Goal: Feedback & Contribution: Contribute content

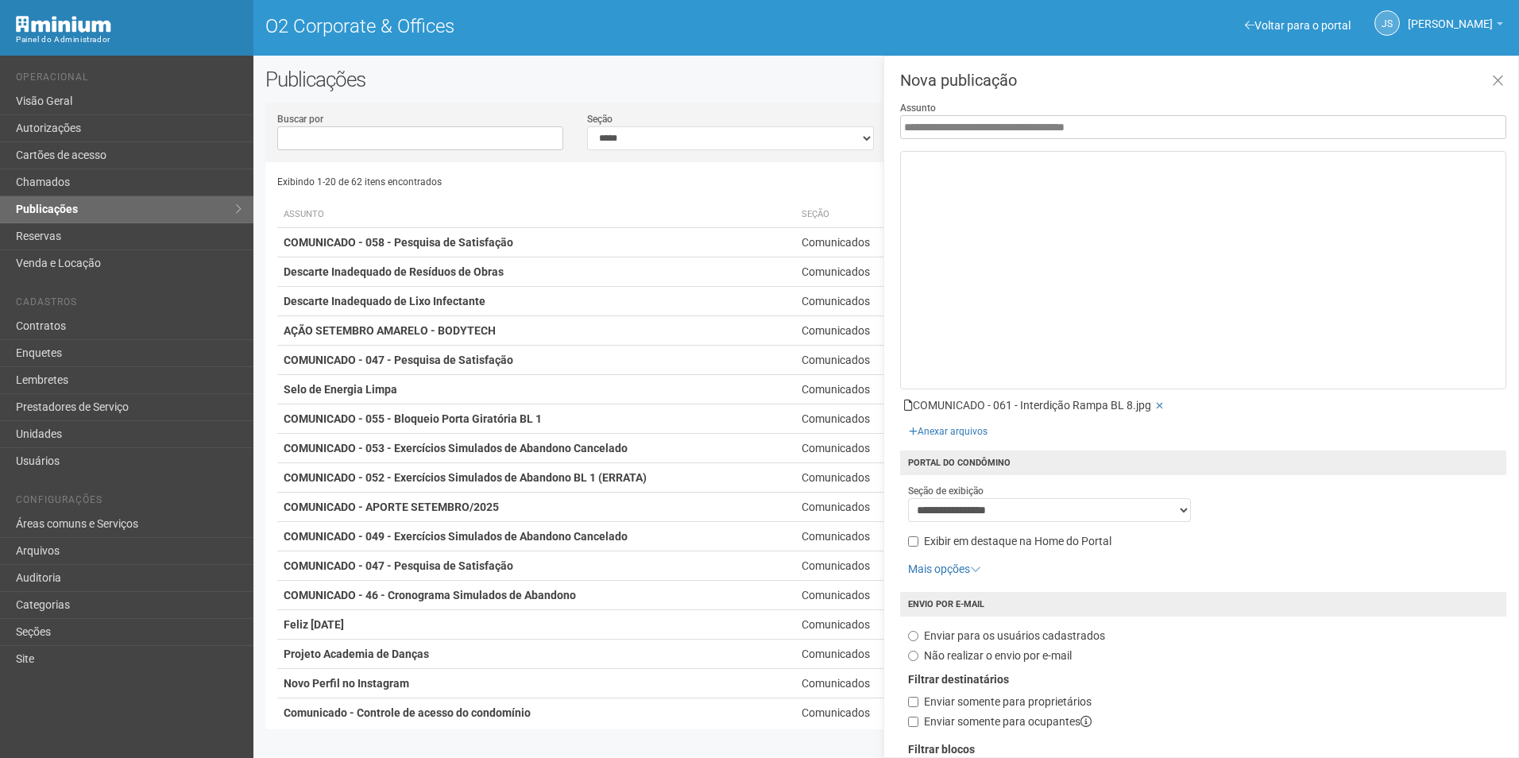
select select "**********"
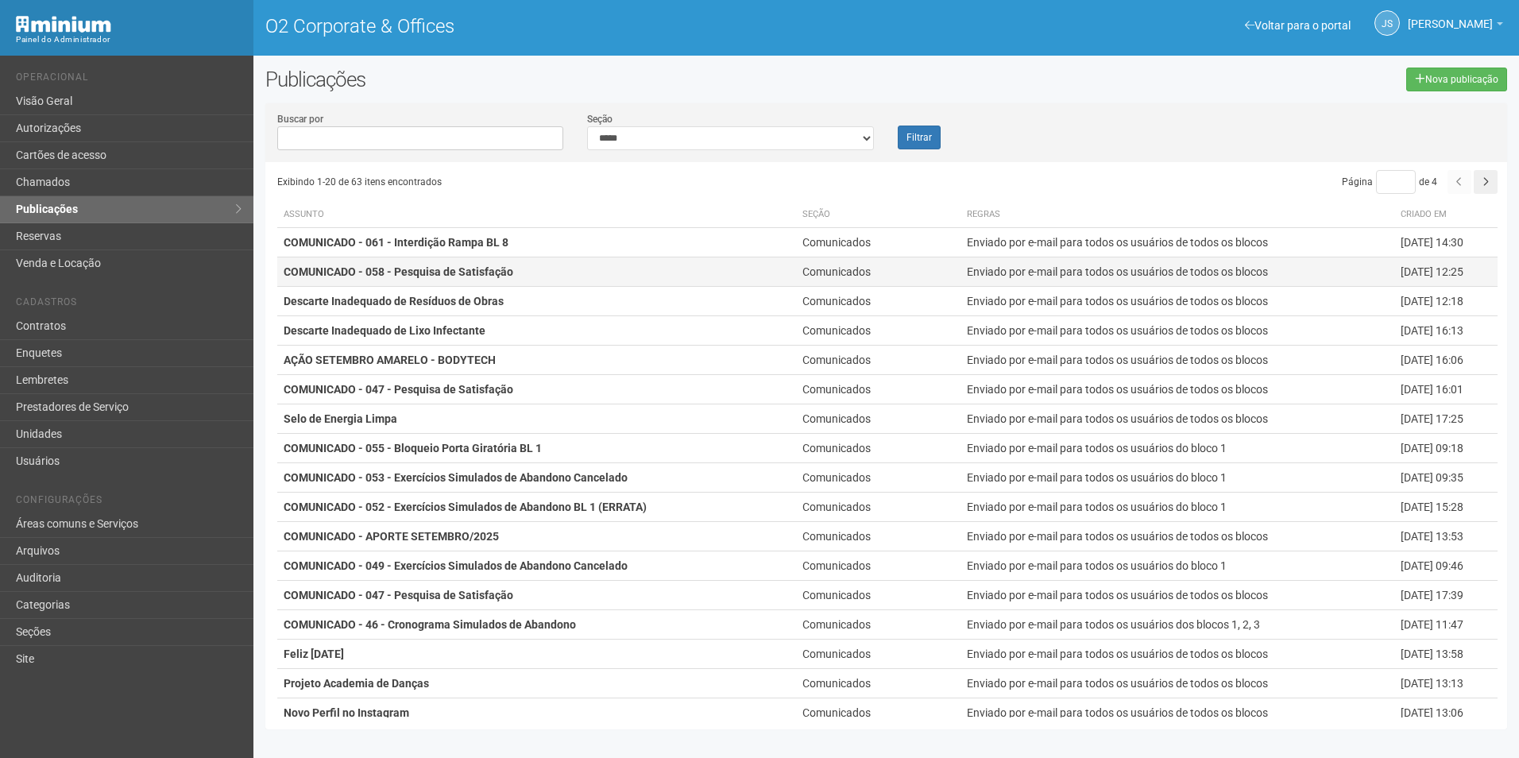
click at [530, 275] on td "COMUNICADO - 058 - Pesquisa de Satisfação" at bounding box center [536, 271] width 519 height 29
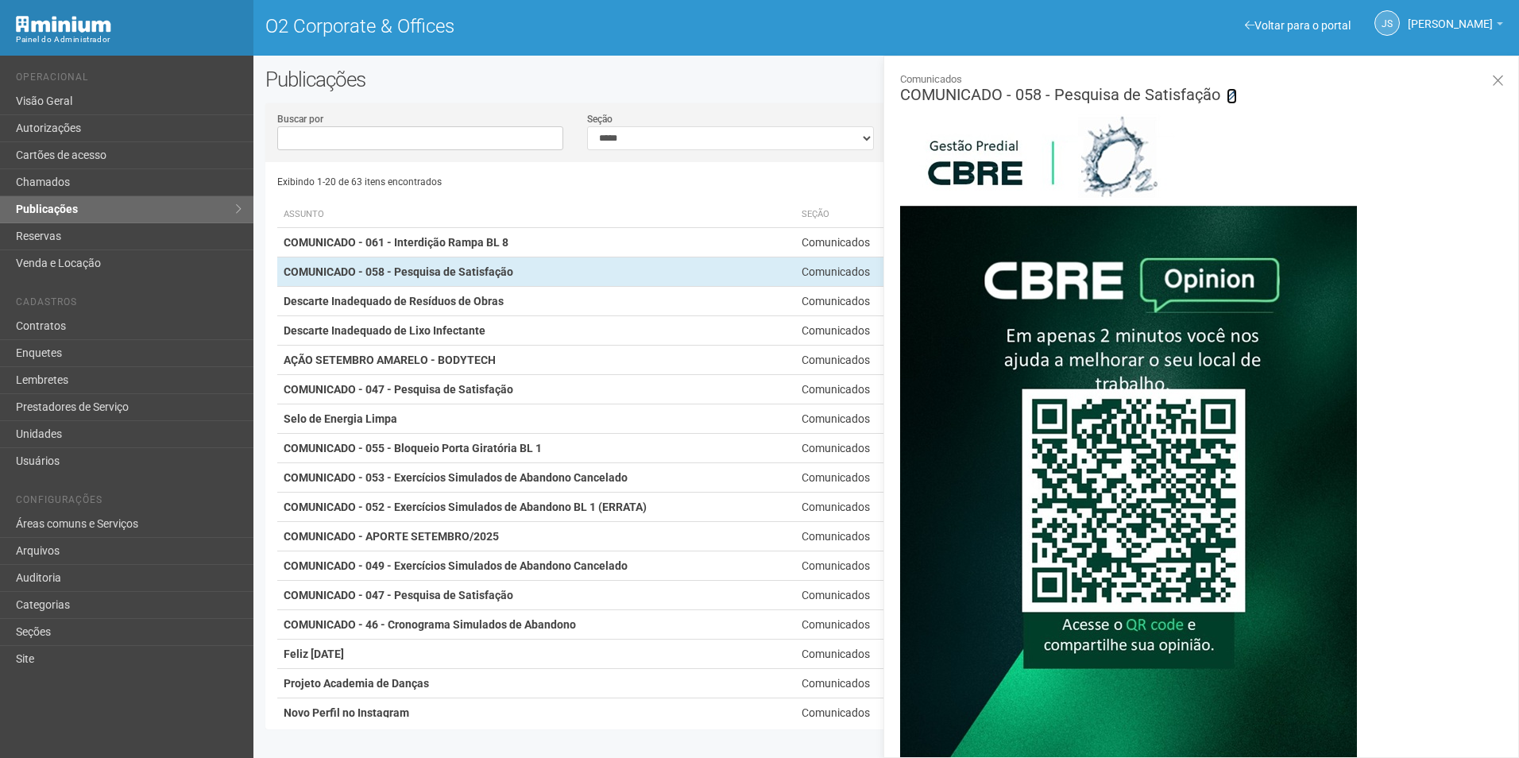
click at [1232, 89] on link at bounding box center [1232, 96] width 10 height 16
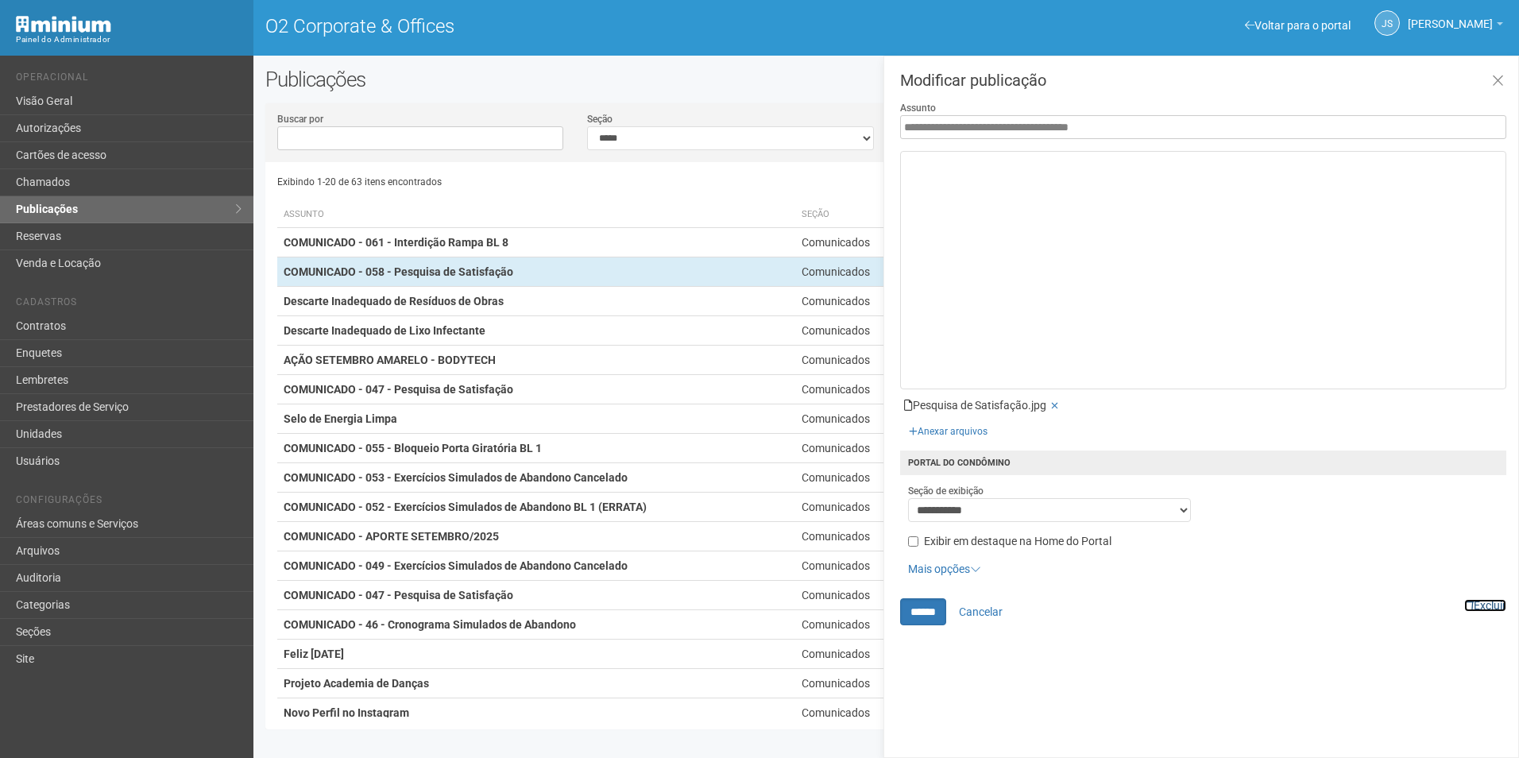
click at [1503, 604] on link "Excluir" at bounding box center [1485, 605] width 42 height 13
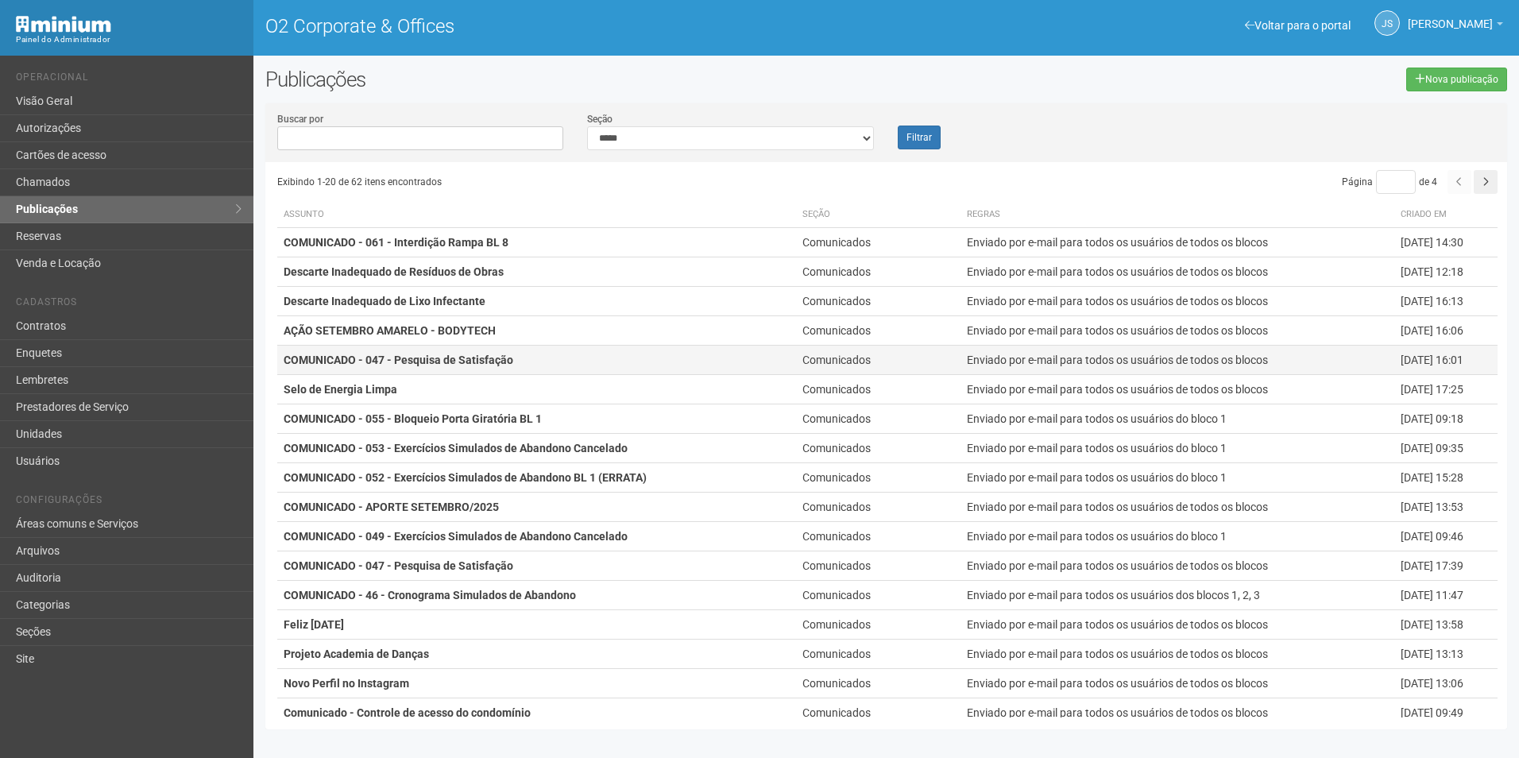
click at [493, 362] on strong "COMUNICADO - 047 - Pesquisa de Satisfação" at bounding box center [399, 360] width 230 height 13
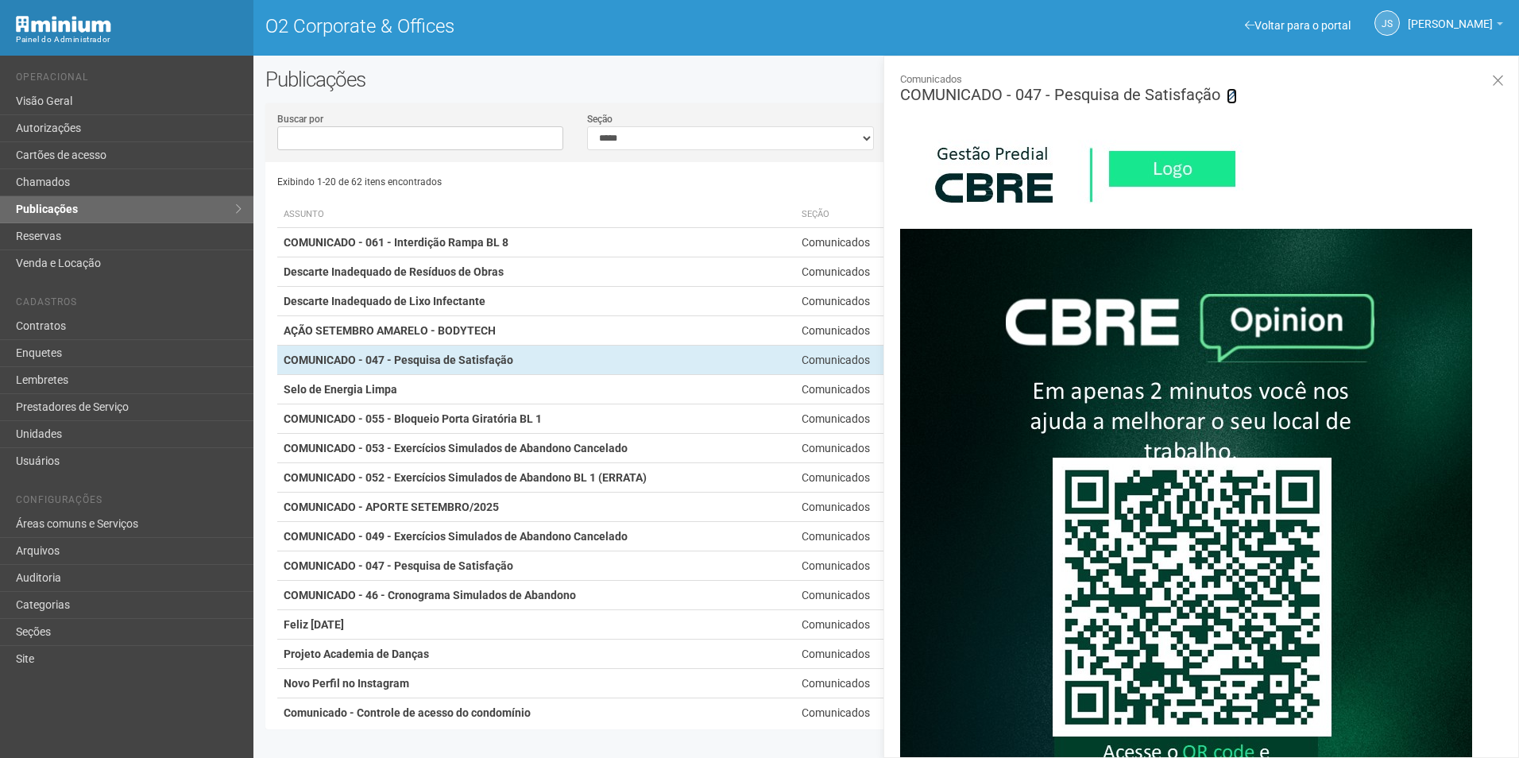
click at [1230, 95] on icon at bounding box center [1232, 96] width 10 height 10
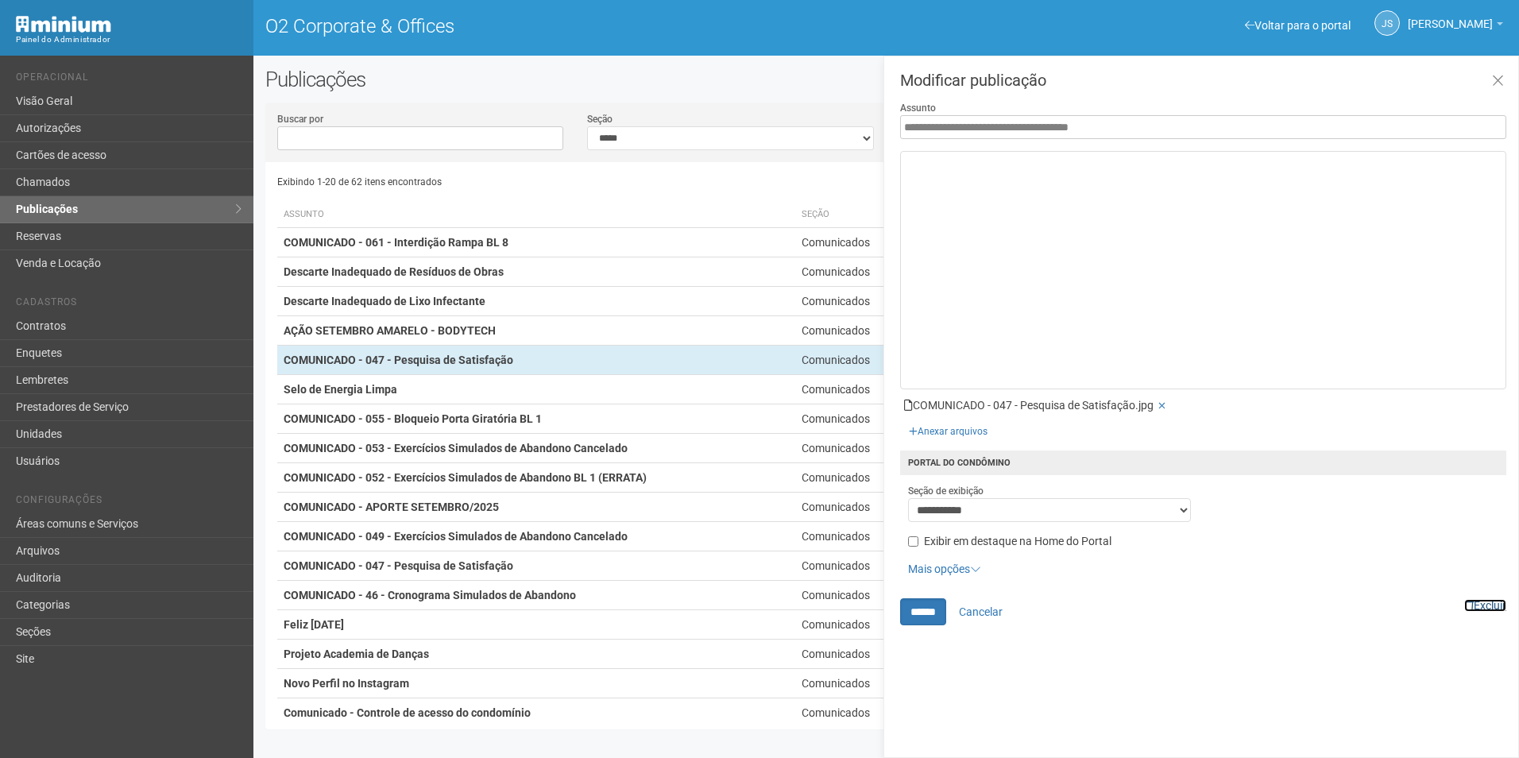
drag, startPoint x: 1491, startPoint y: 607, endPoint x: 837, endPoint y: 64, distance: 850.3
click at [1491, 607] on link "Excluir" at bounding box center [1485, 605] width 42 height 13
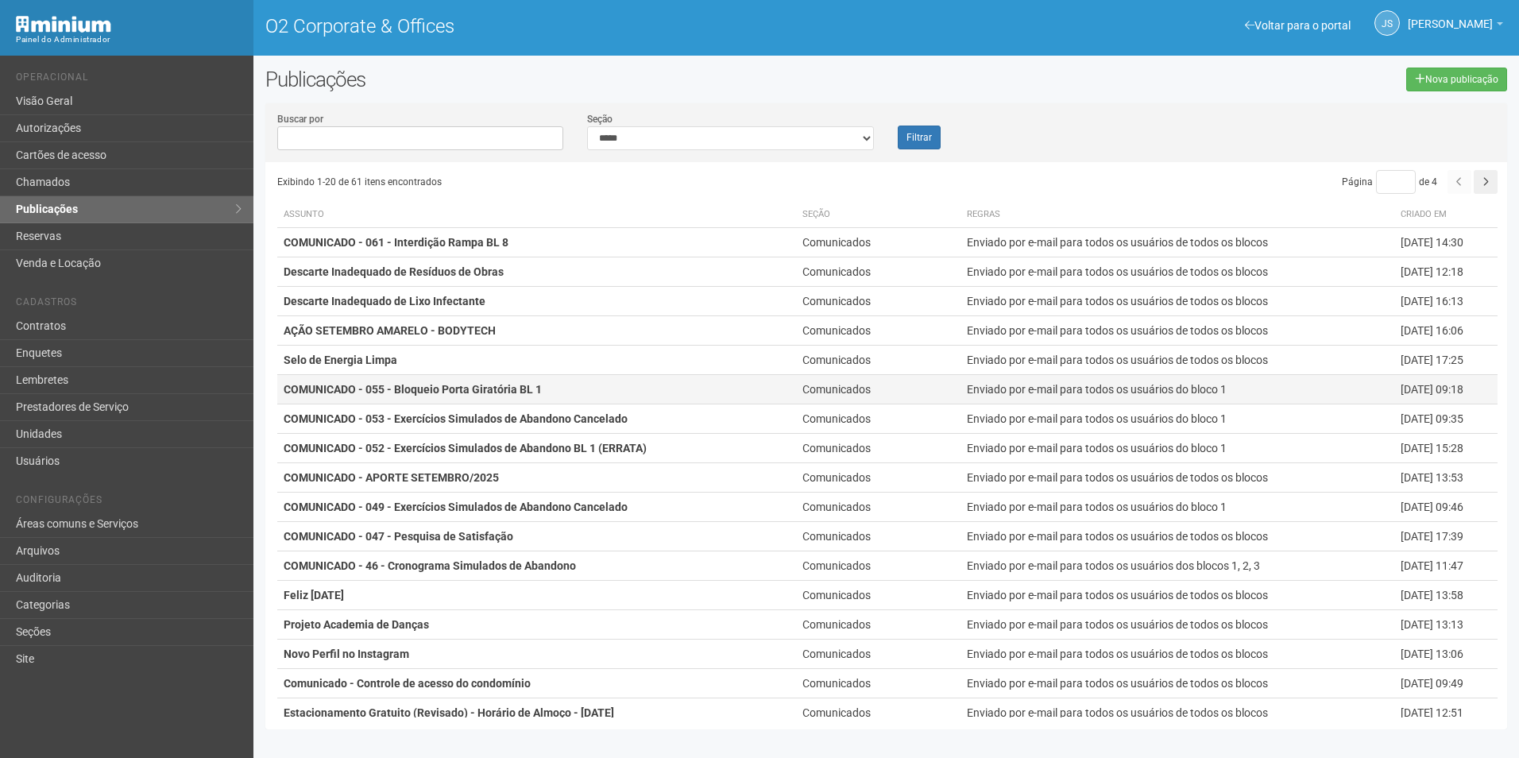
click at [466, 393] on strong "COMUNICADO - 055 - Bloqueio Porta Giratória BL 1" at bounding box center [413, 389] width 258 height 13
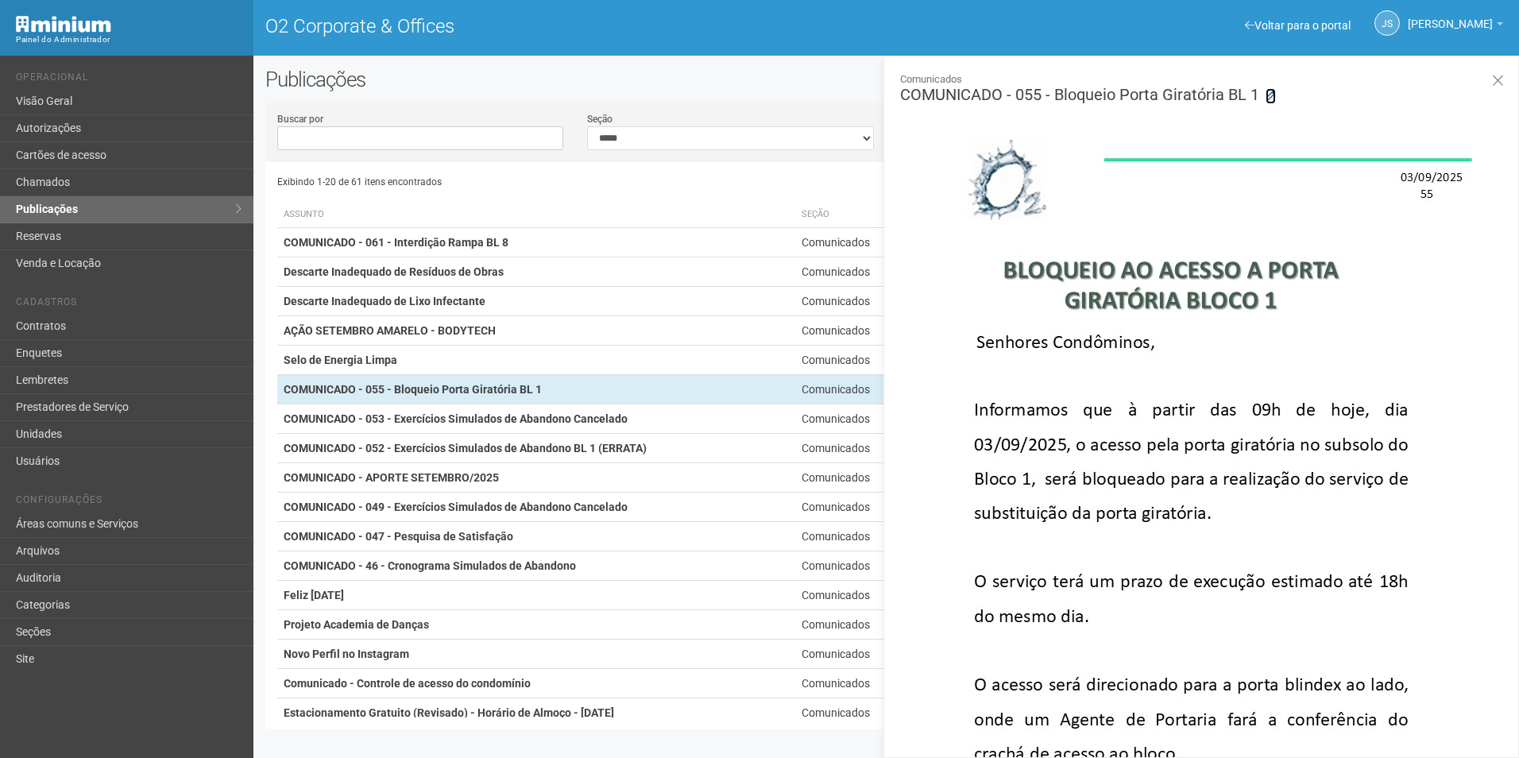
click at [1267, 95] on icon at bounding box center [1271, 96] width 10 height 10
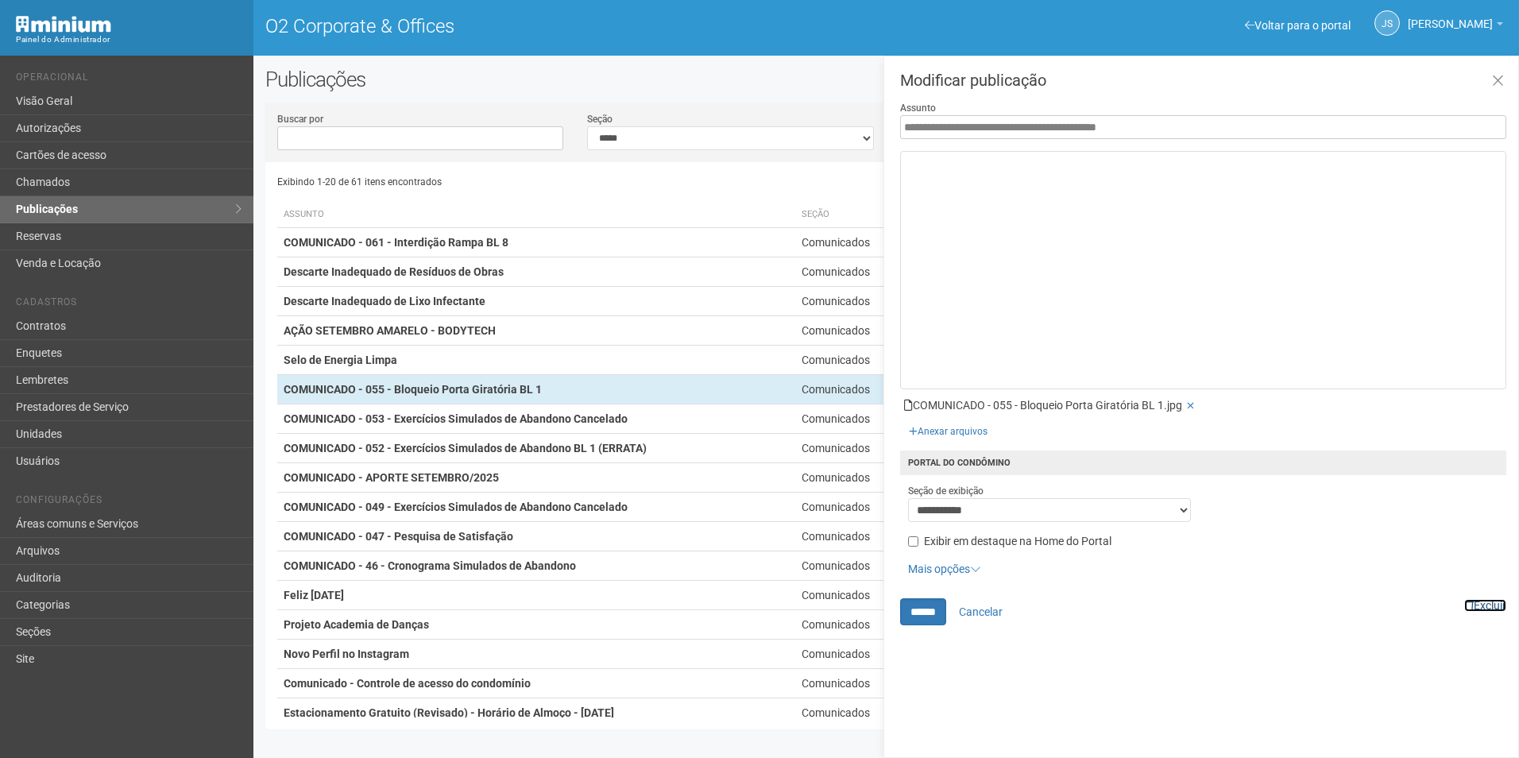
click at [1503, 604] on link "Excluir" at bounding box center [1485, 605] width 42 height 13
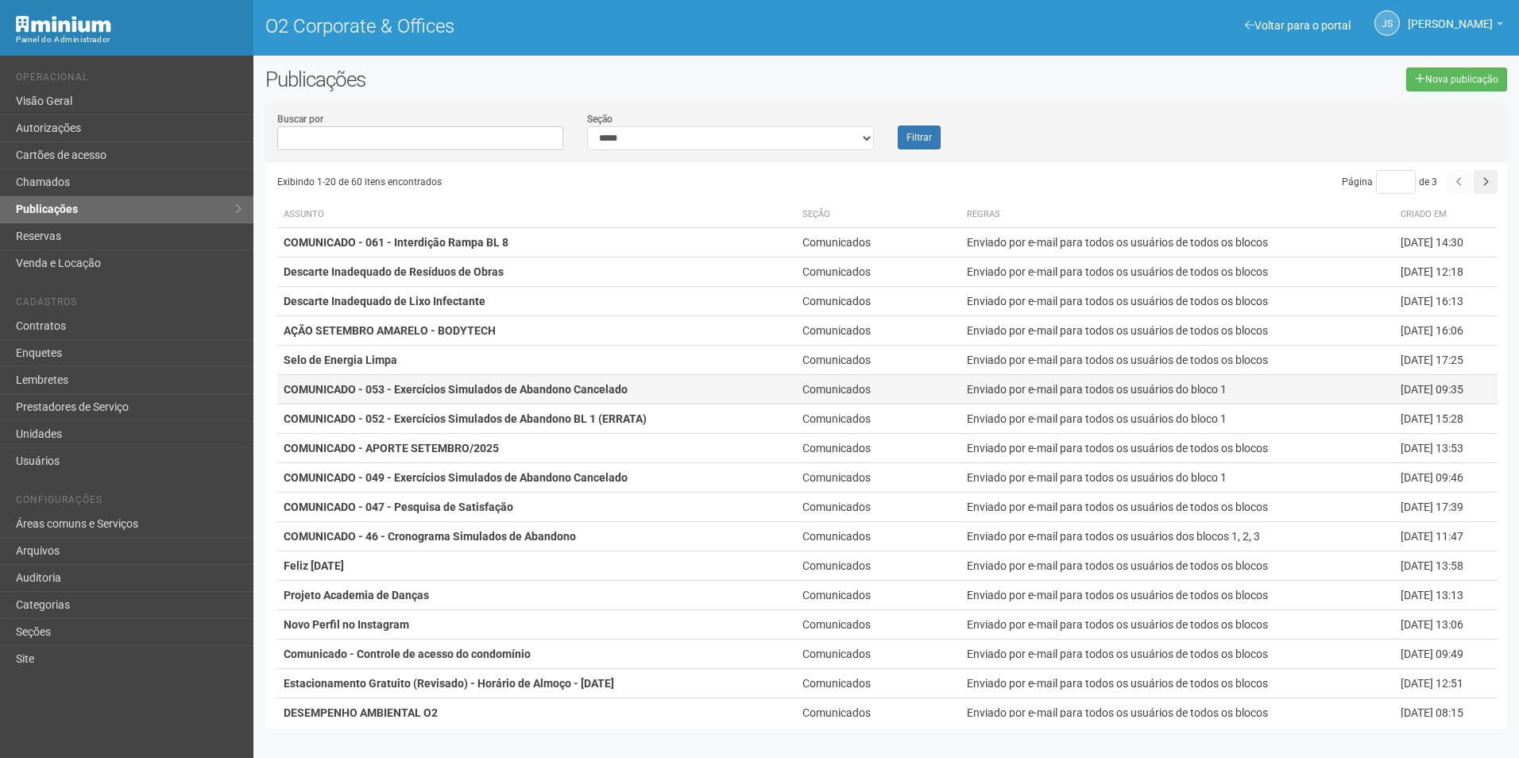
click at [547, 390] on strong "COMUNICADO - 053 - Exercícios Simulados de Abandono Cancelado" at bounding box center [456, 389] width 344 height 13
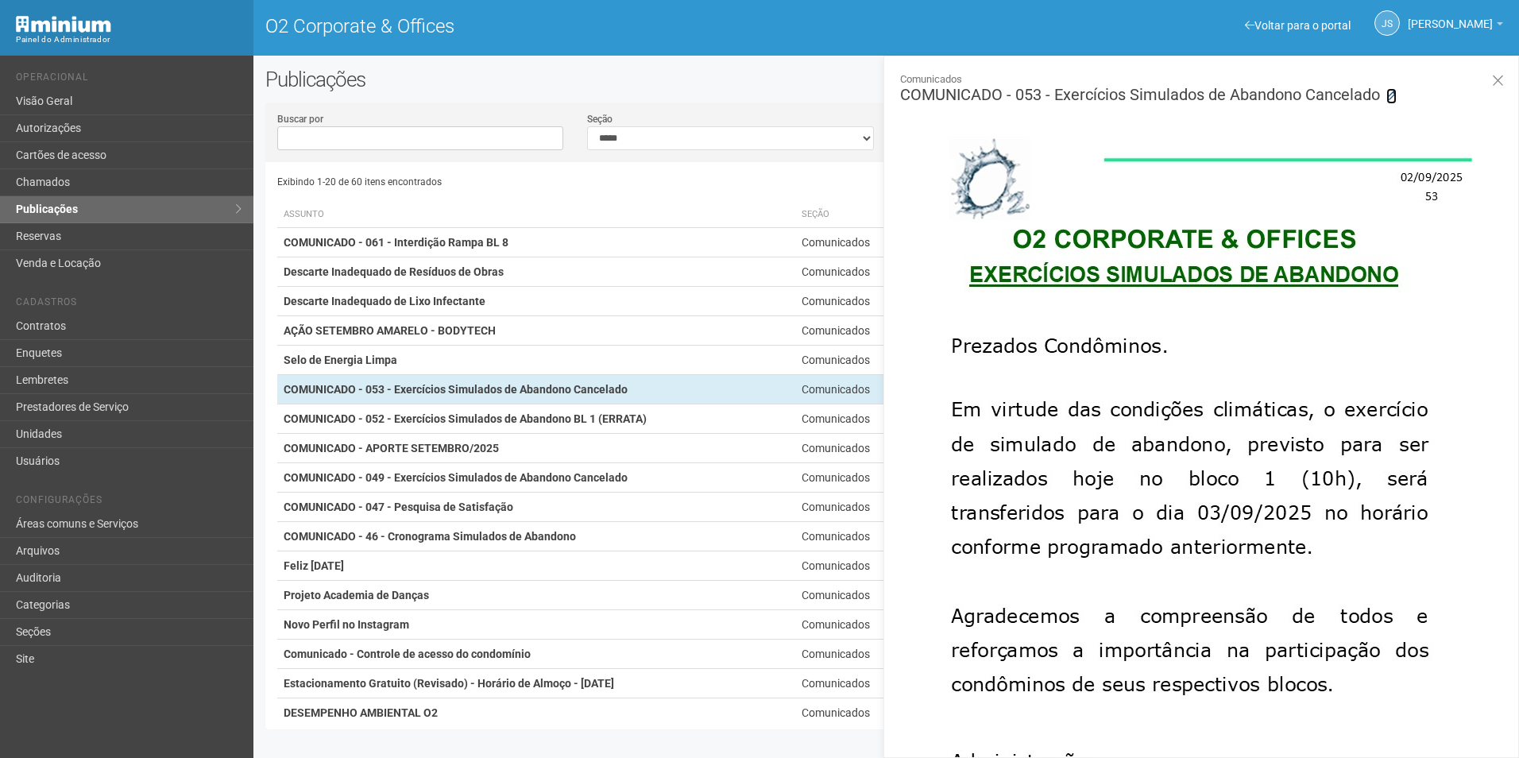
click at [1394, 95] on icon at bounding box center [1392, 96] width 10 height 10
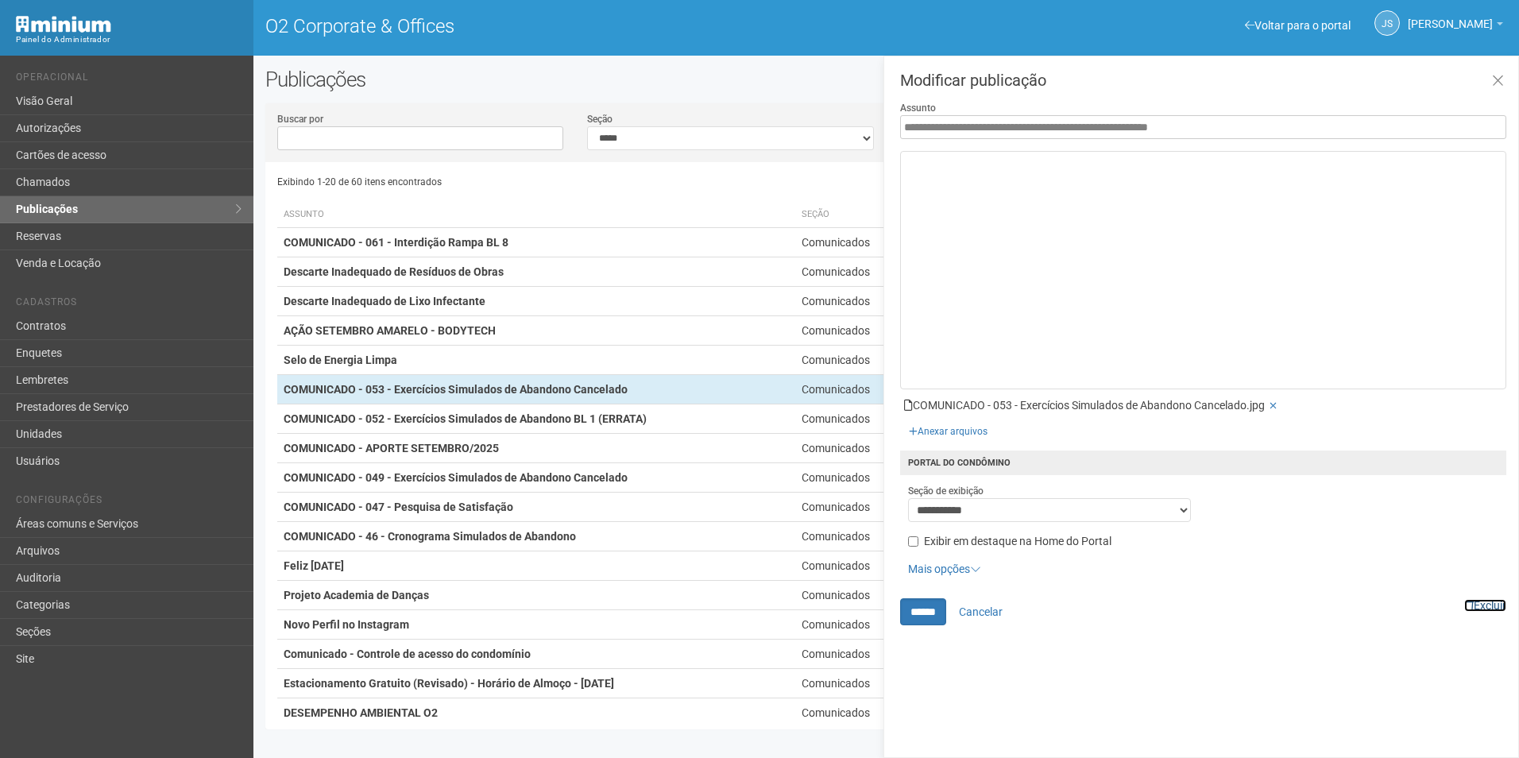
click at [1489, 605] on link "Excluir" at bounding box center [1485, 605] width 42 height 13
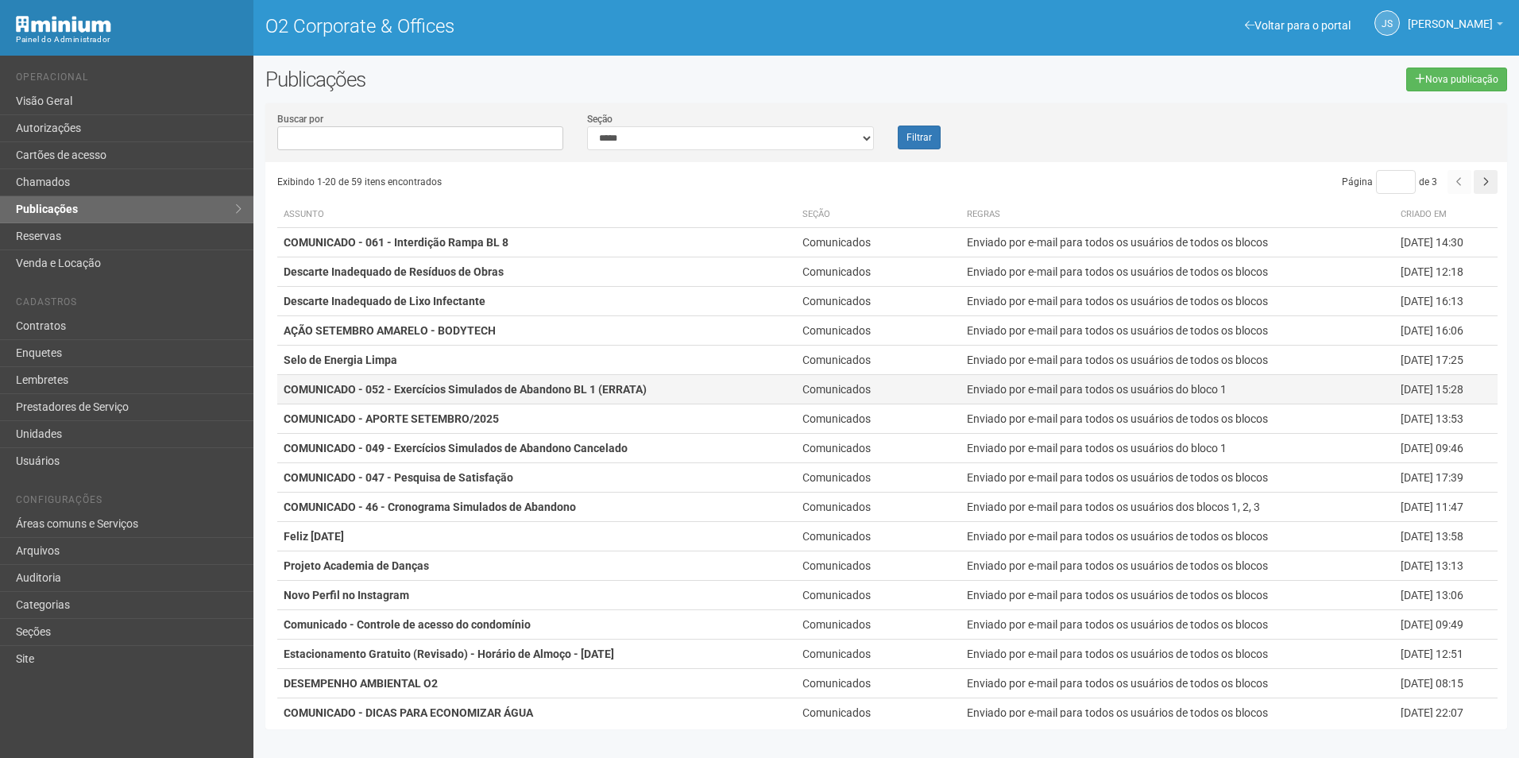
click at [469, 394] on strong "COMUNICADO - 052 - Exercícios Simulados de Abandono BL 1 (ERRATA)" at bounding box center [465, 389] width 363 height 13
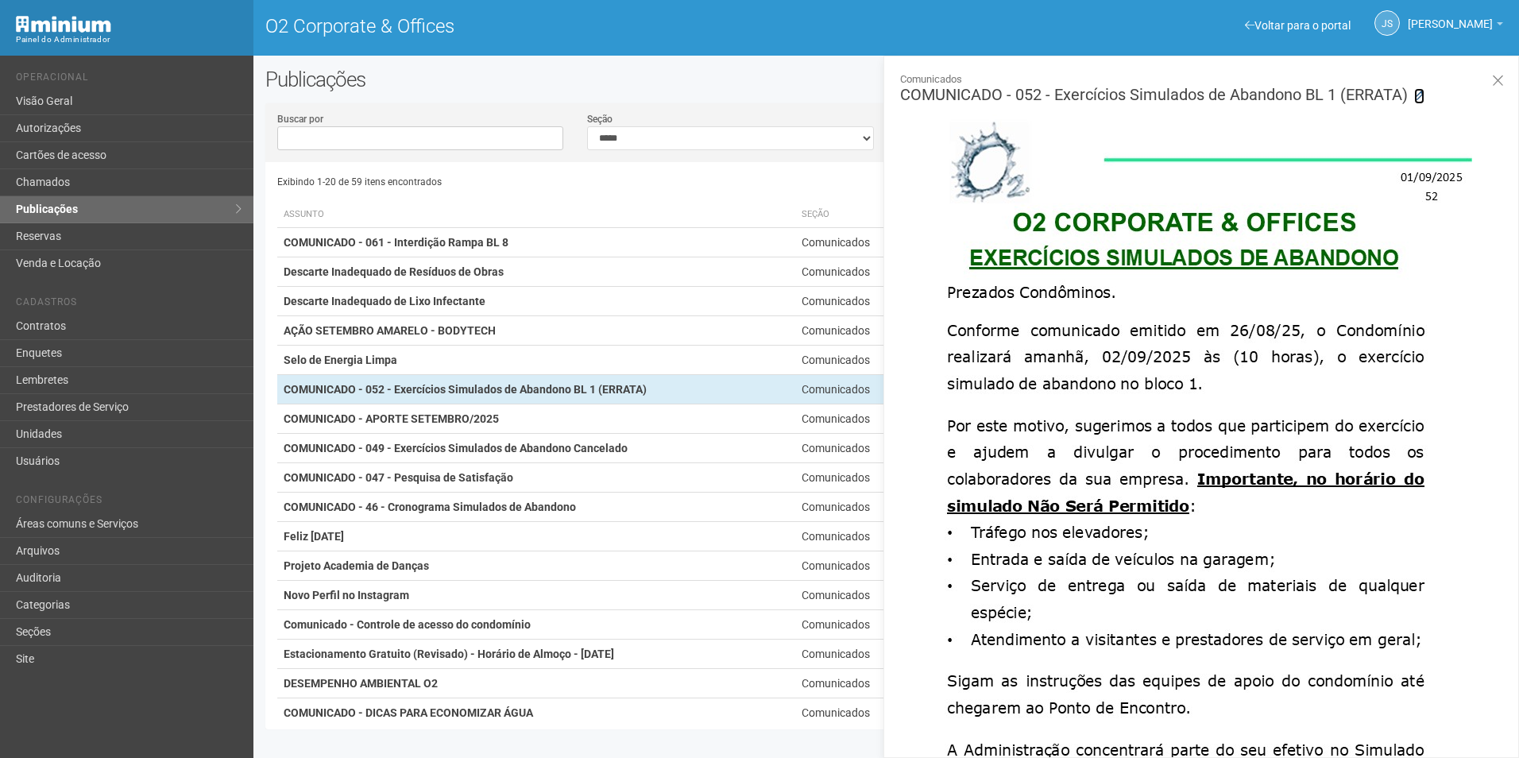
click at [1421, 92] on icon at bounding box center [1419, 96] width 10 height 10
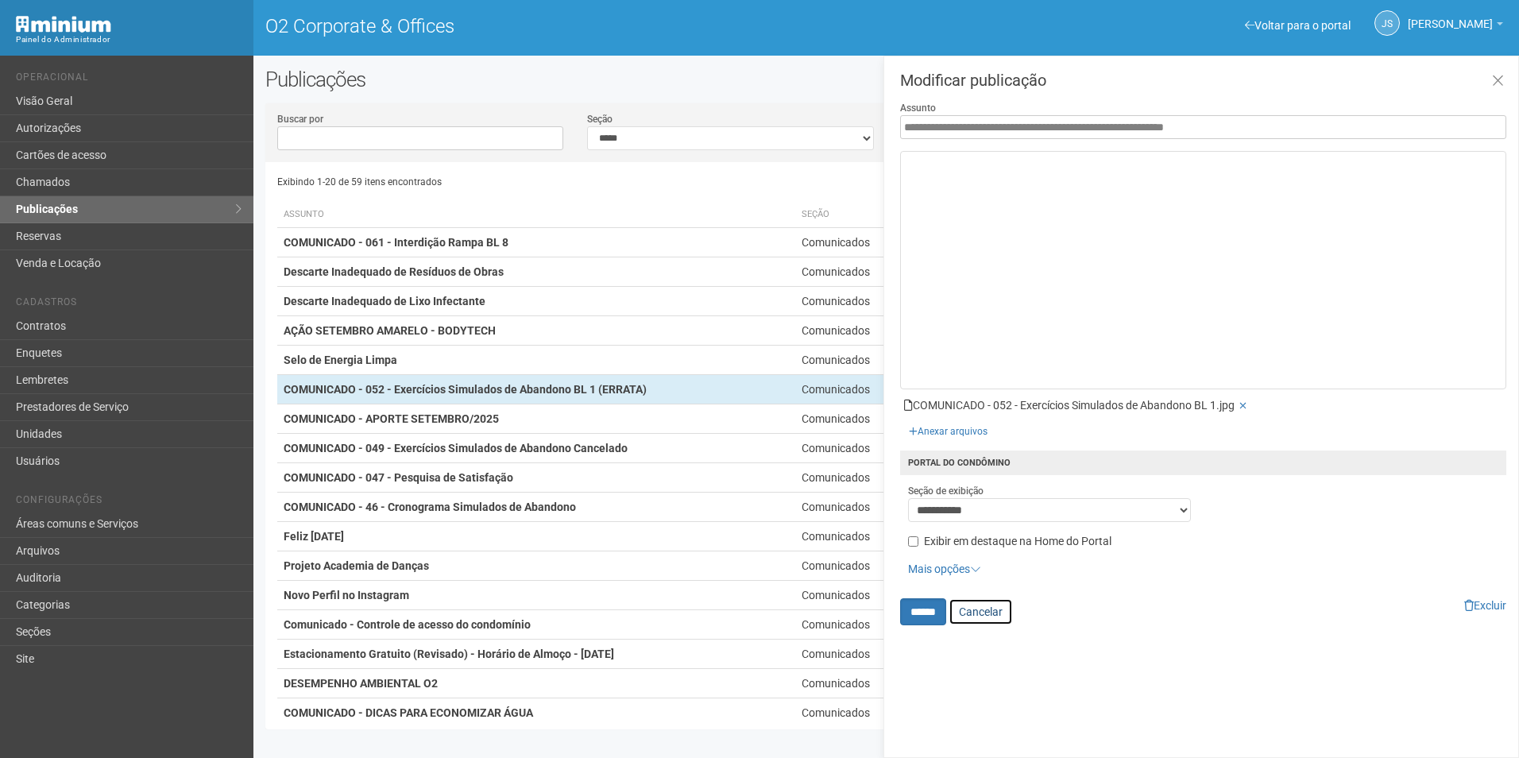
click at [998, 609] on link "Cancelar" at bounding box center [981, 611] width 64 height 27
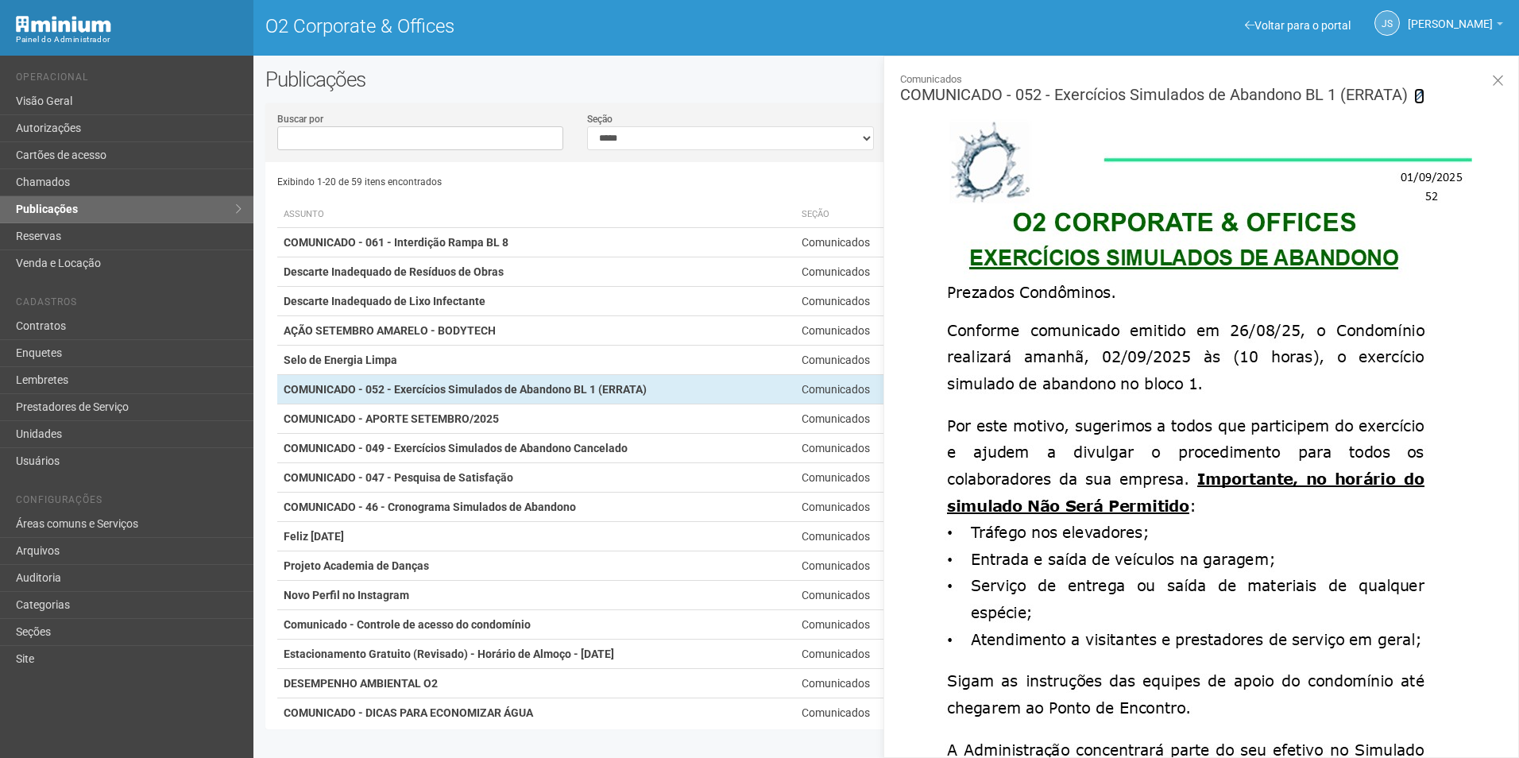
click at [1422, 93] on icon at bounding box center [1419, 96] width 10 height 10
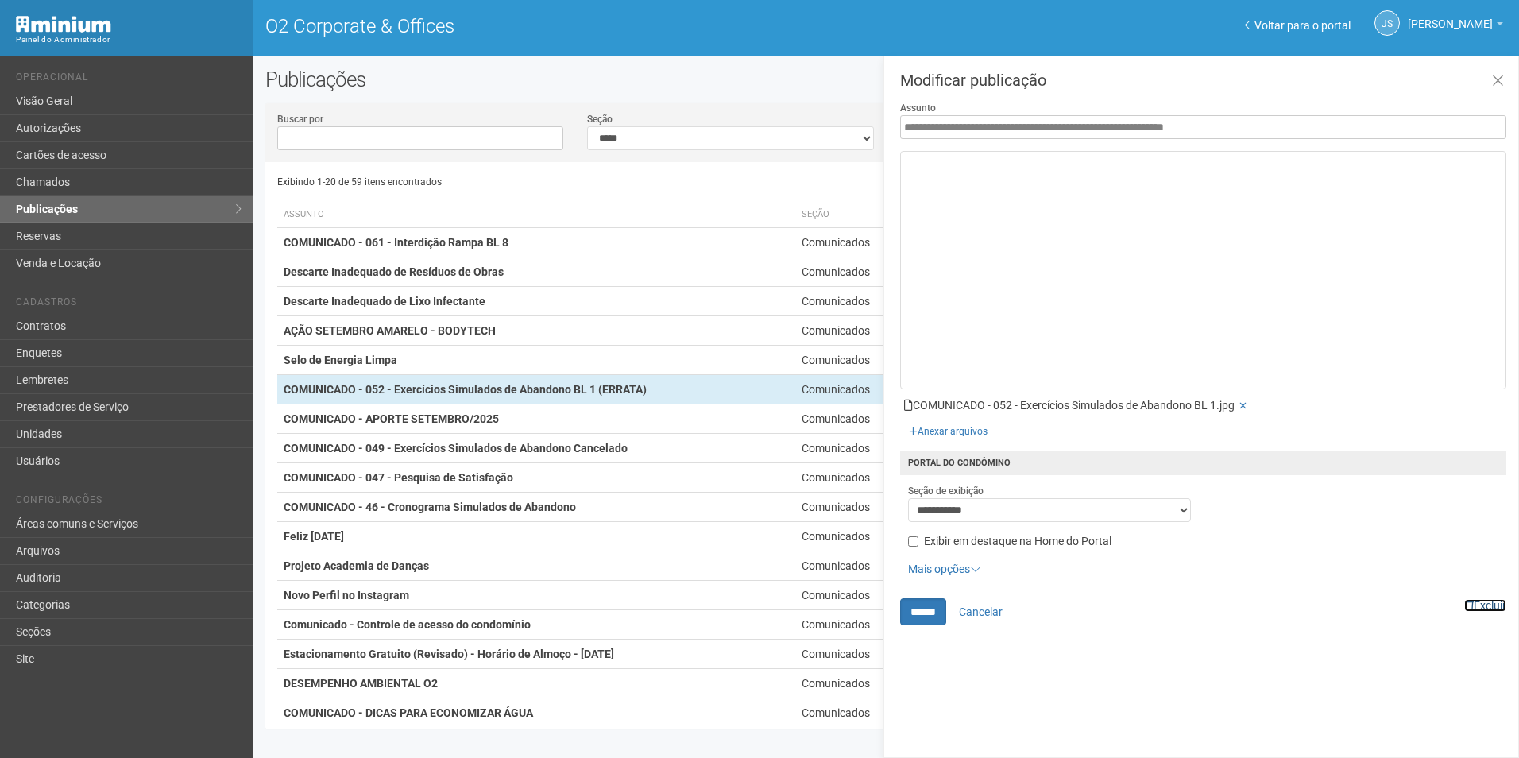
click at [1477, 605] on link "Excluir" at bounding box center [1485, 605] width 42 height 13
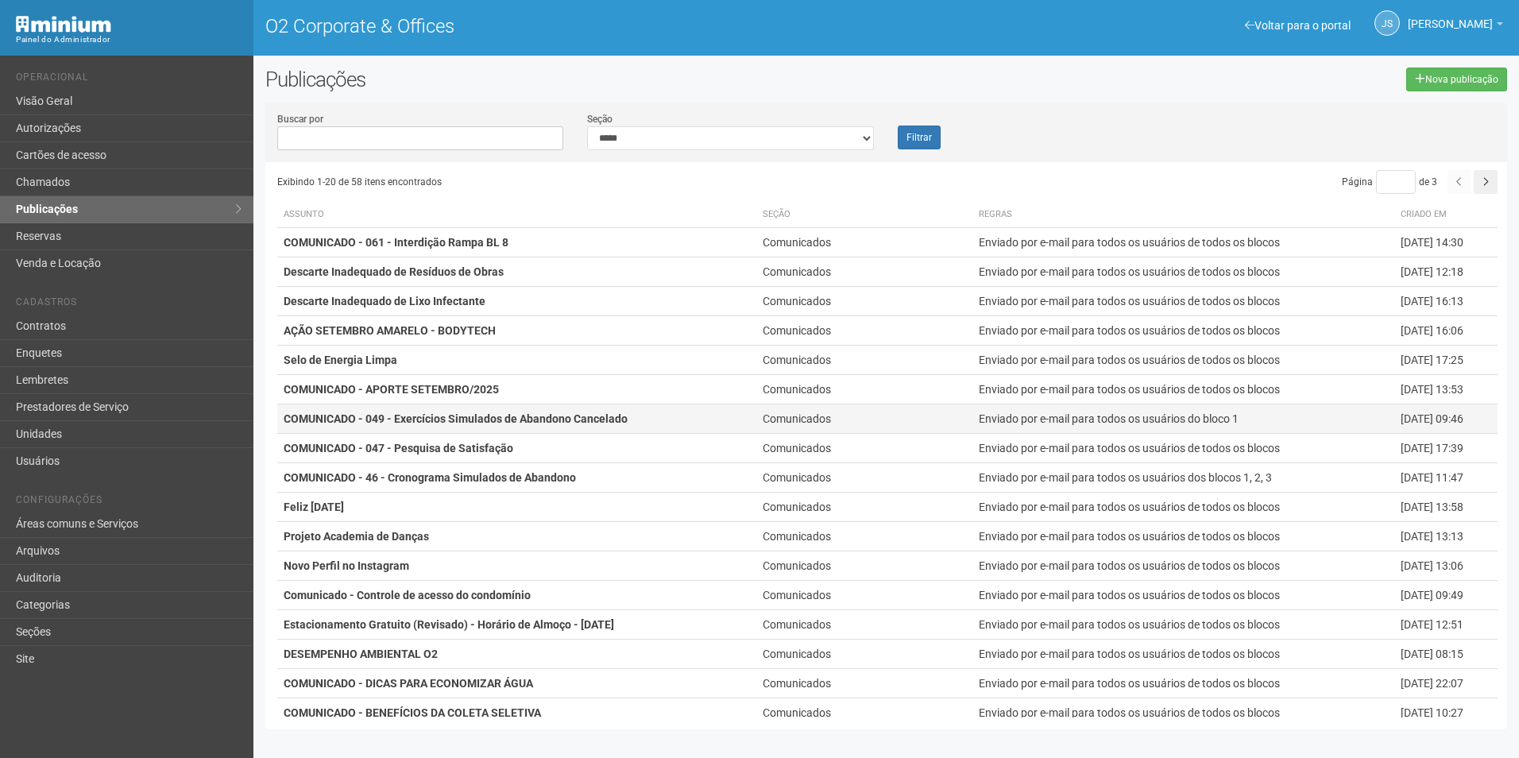
click at [591, 420] on strong "COMUNICADO - 049 - Exercícios Simulados de Abandono Cancelado" at bounding box center [456, 418] width 344 height 13
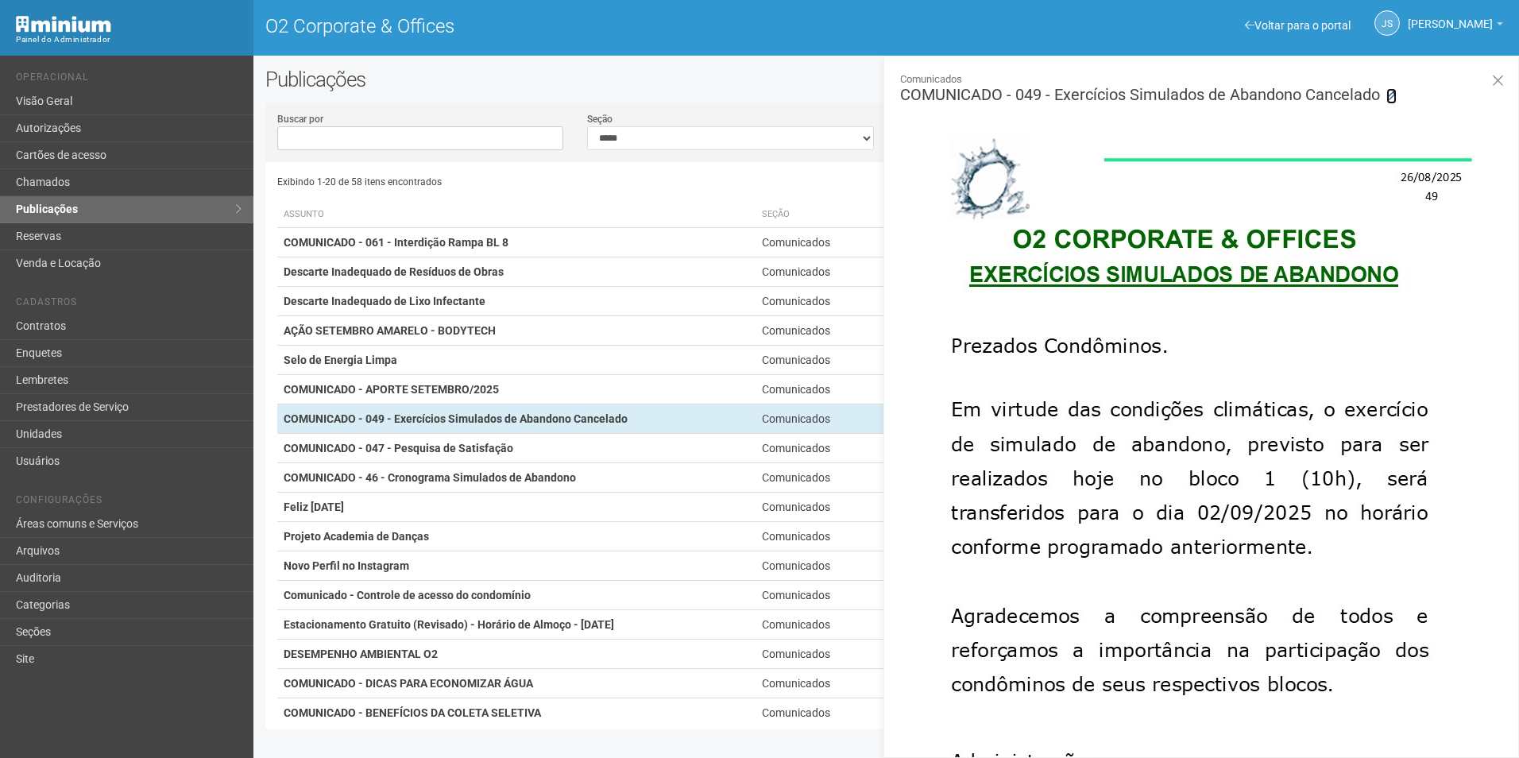
click at [1395, 97] on icon at bounding box center [1392, 96] width 10 height 10
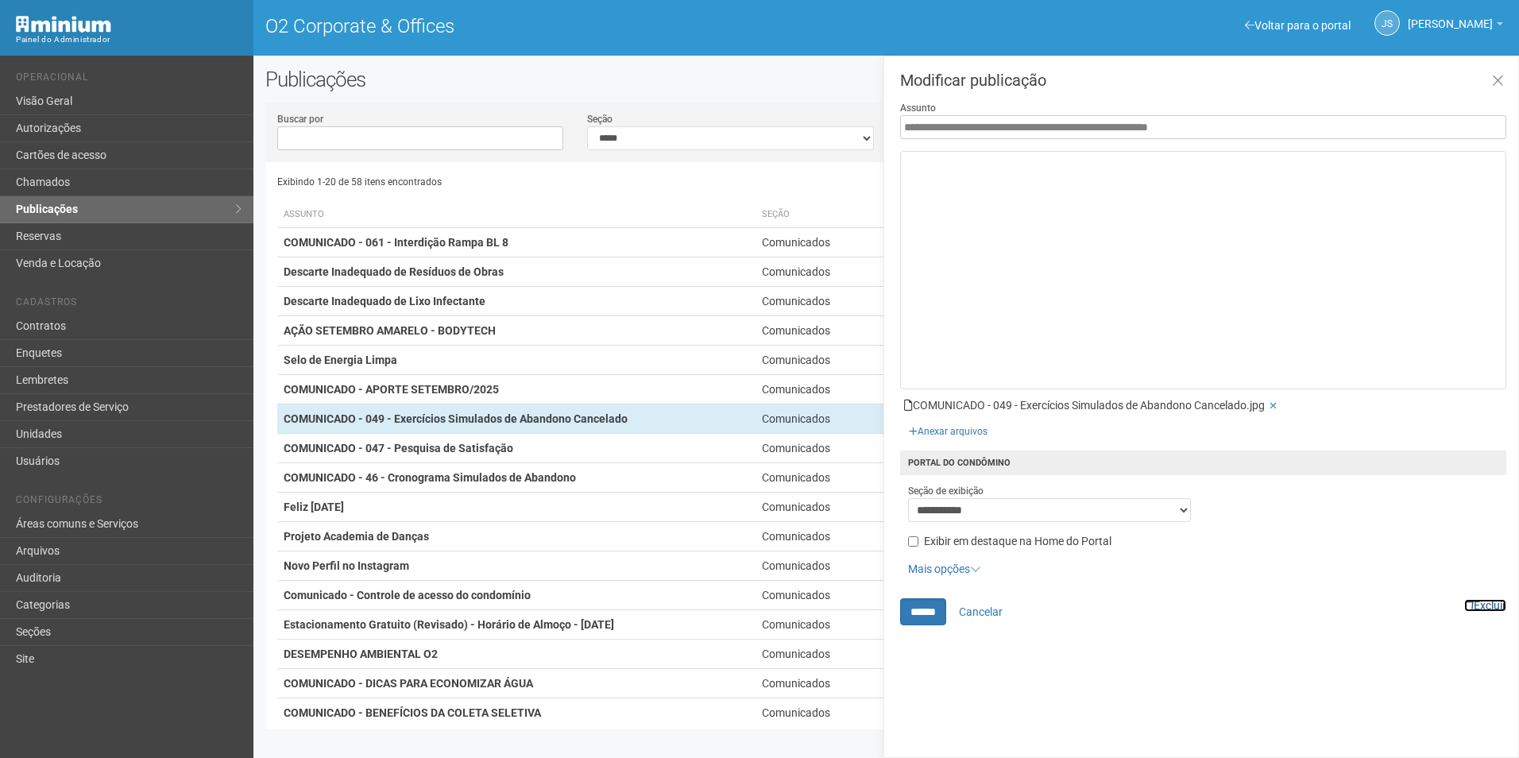
click at [1483, 600] on link "Excluir" at bounding box center [1485, 605] width 42 height 13
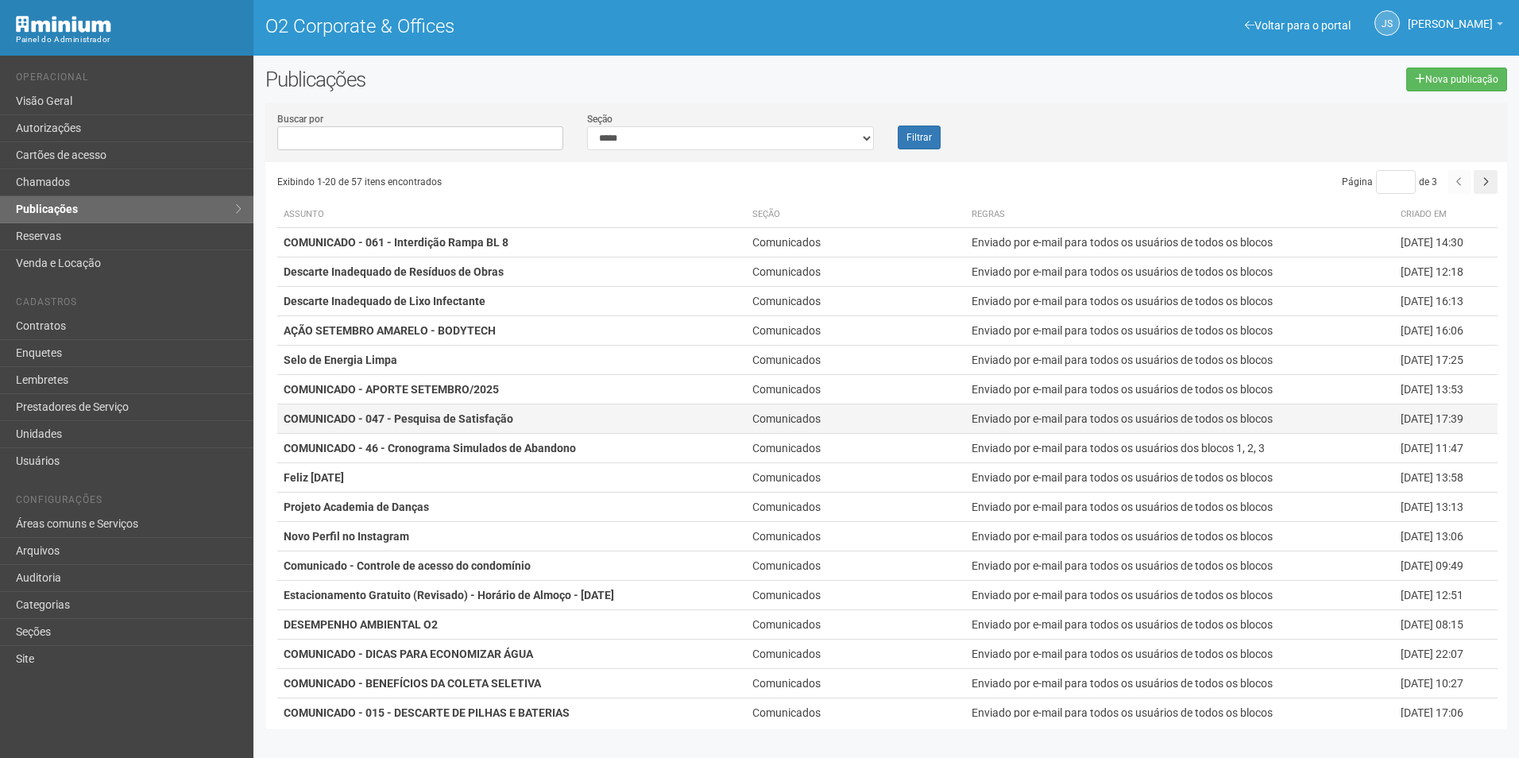
click at [510, 424] on strong "COMUNICADO - 047 - Pesquisa de Satisfação" at bounding box center [399, 418] width 230 height 13
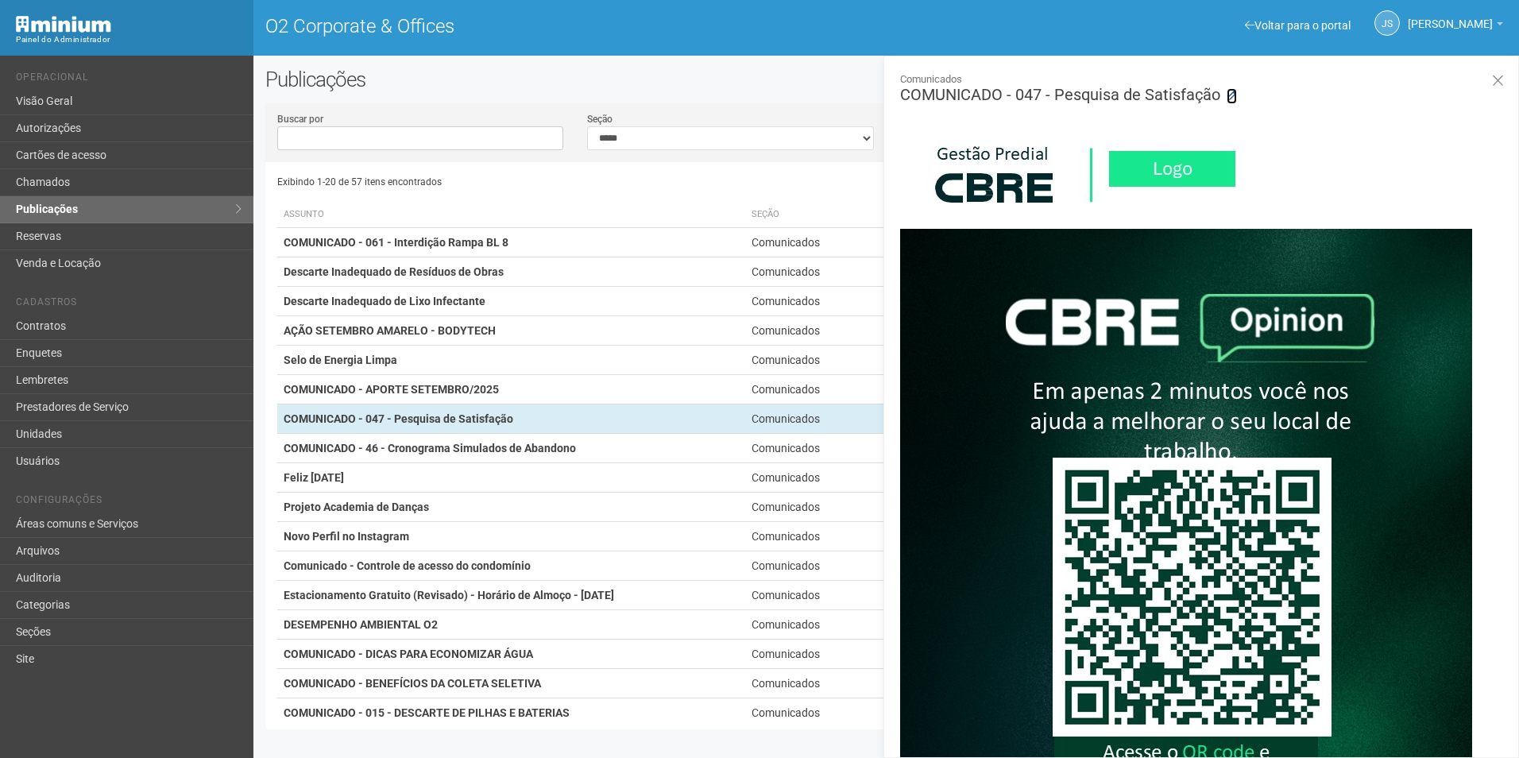
click at [1232, 92] on icon at bounding box center [1232, 96] width 10 height 10
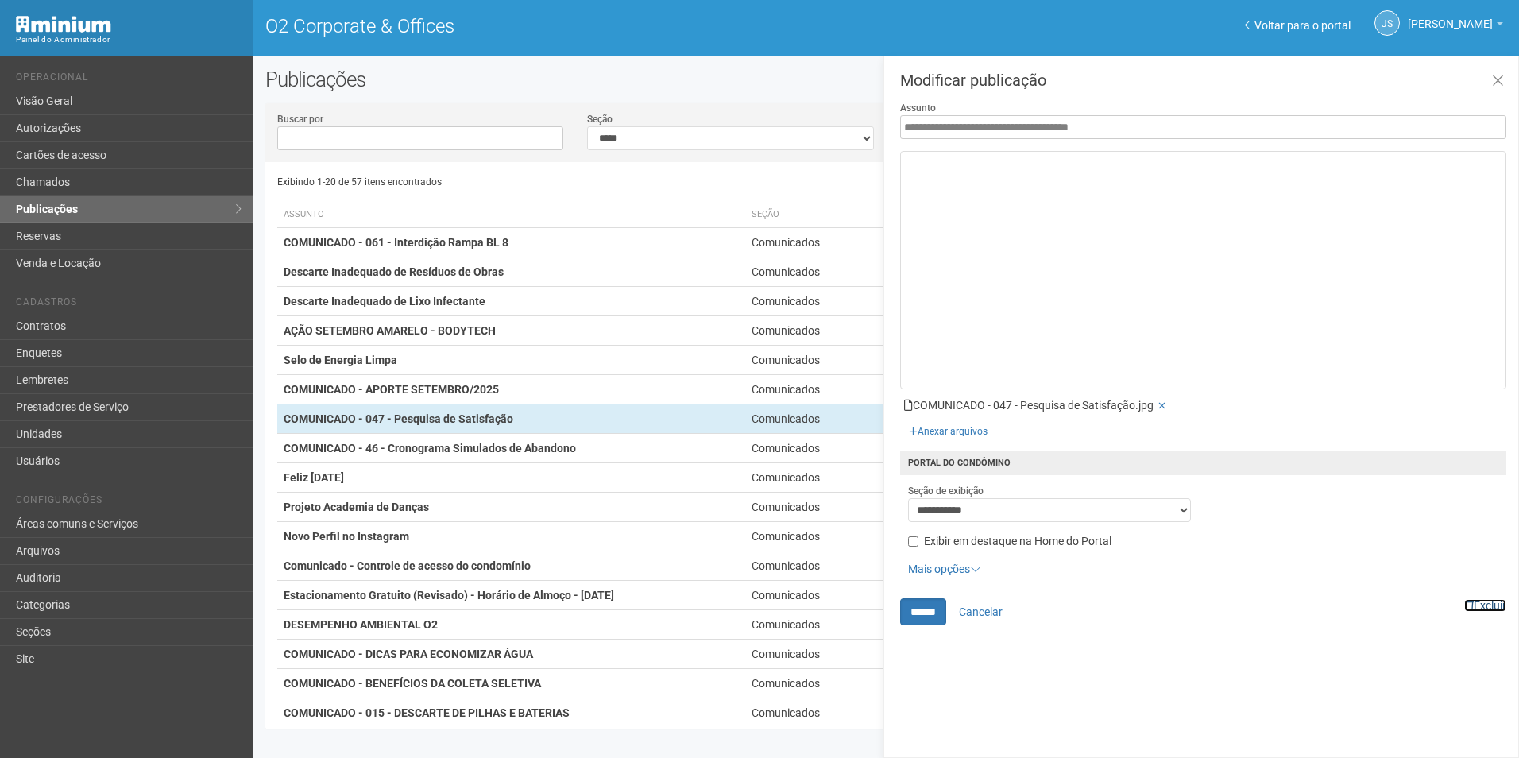
click at [1483, 601] on link "Excluir" at bounding box center [1485, 605] width 42 height 13
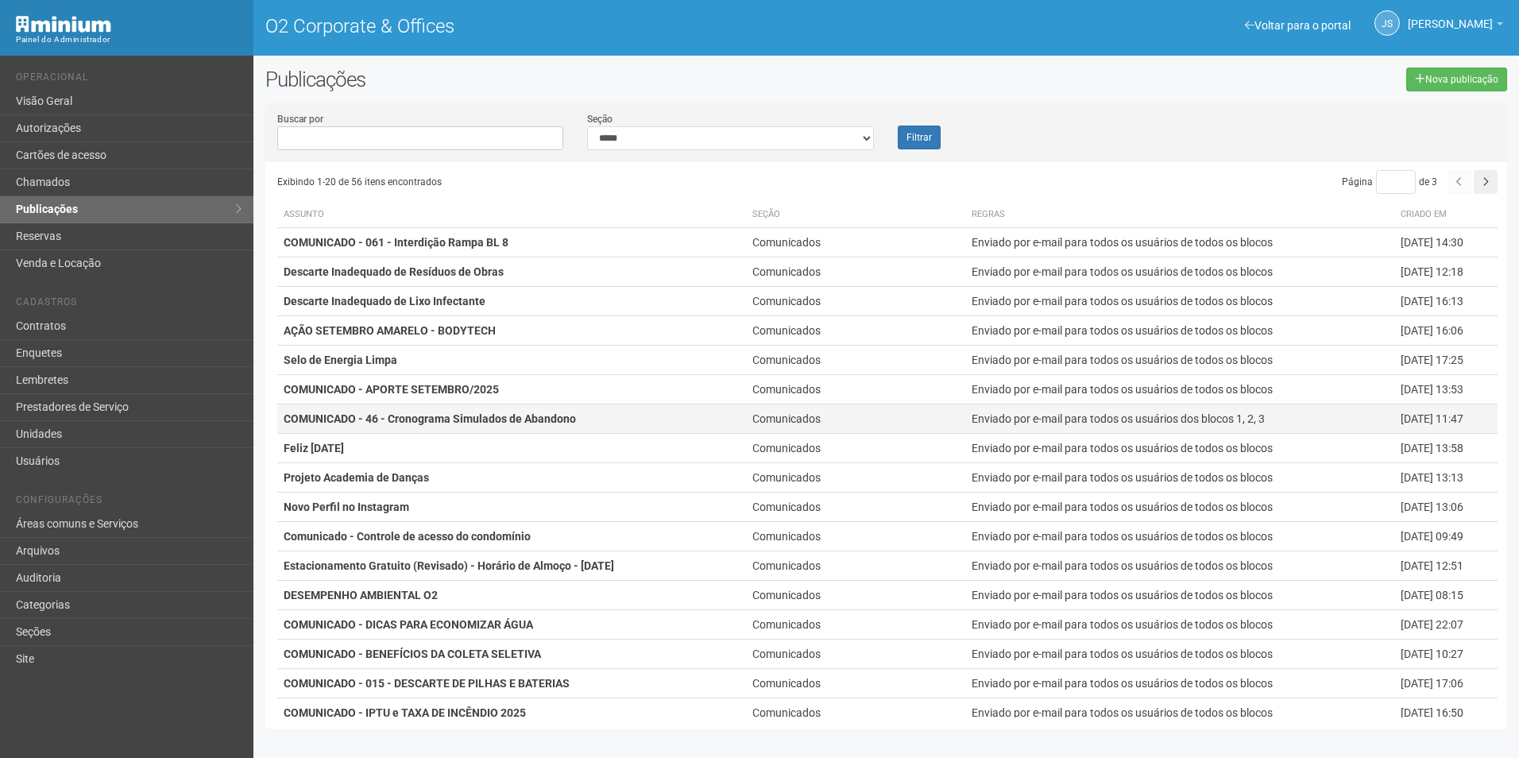
click at [590, 419] on td "COMUNICADO - 46 - Cronograma Simulados de Abandono" at bounding box center [511, 418] width 469 height 29
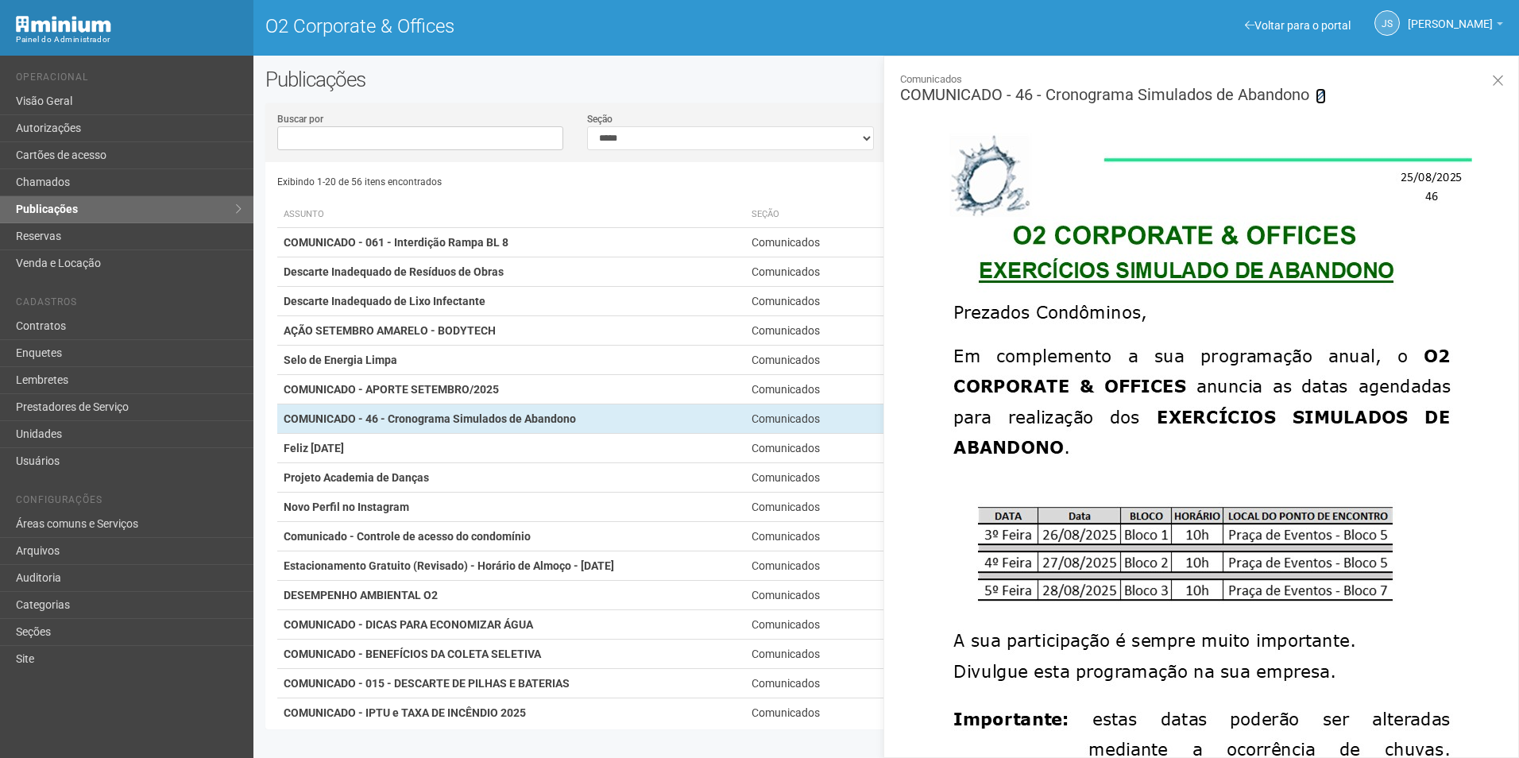
click at [1317, 92] on icon at bounding box center [1321, 96] width 10 height 10
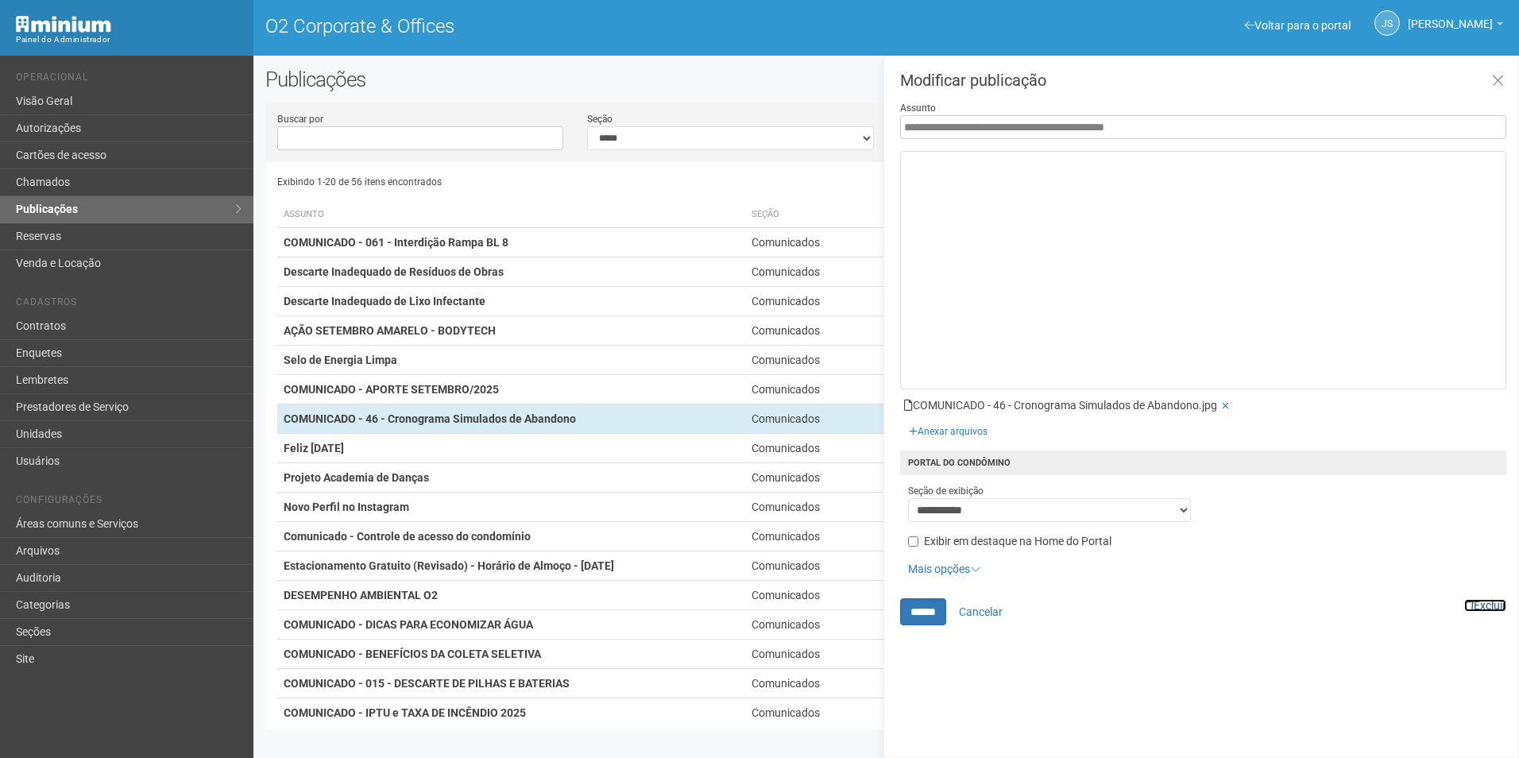
click at [1475, 608] on link "Excluir" at bounding box center [1485, 605] width 42 height 13
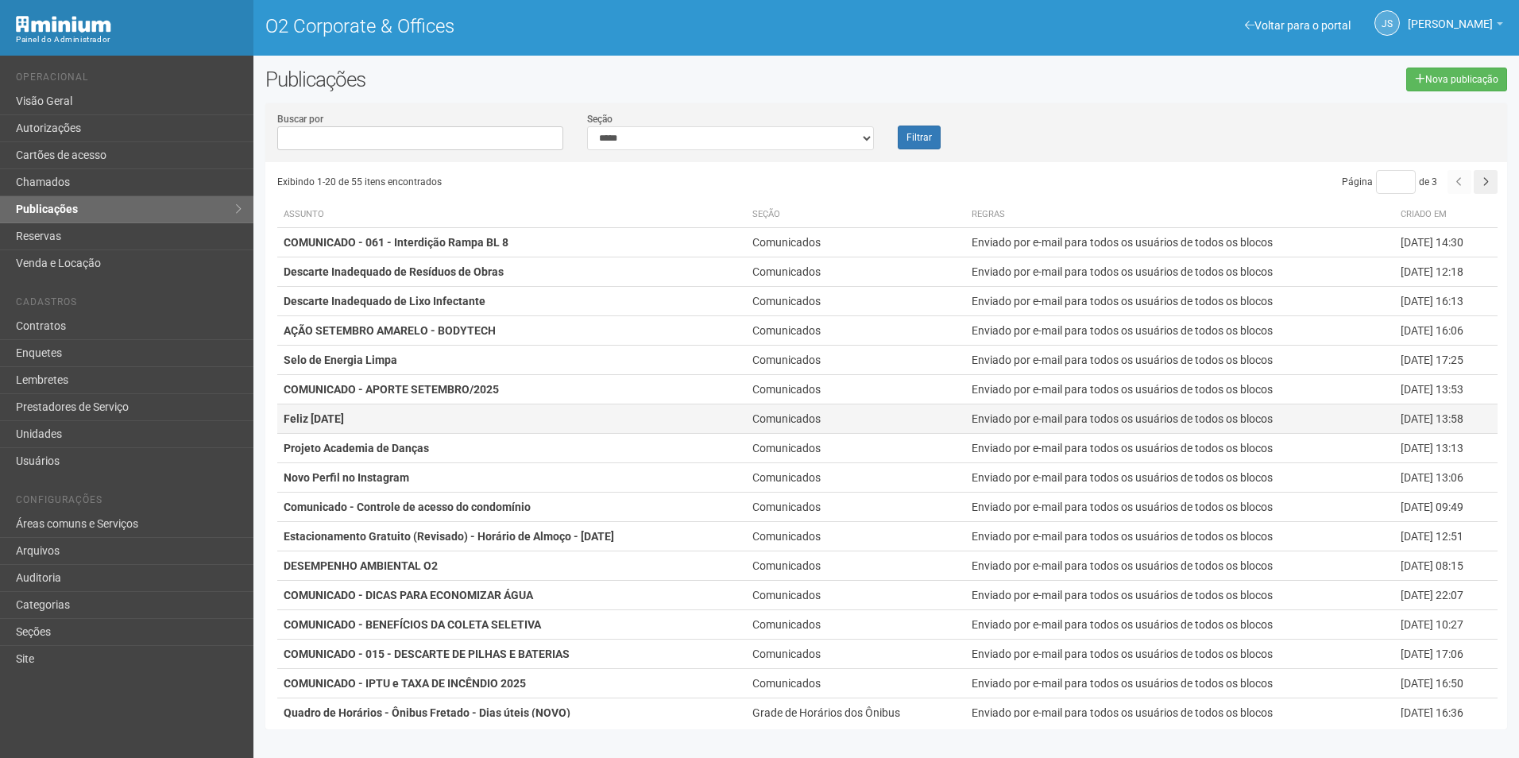
click at [428, 421] on td "Feliz [DATE]" at bounding box center [511, 418] width 469 height 29
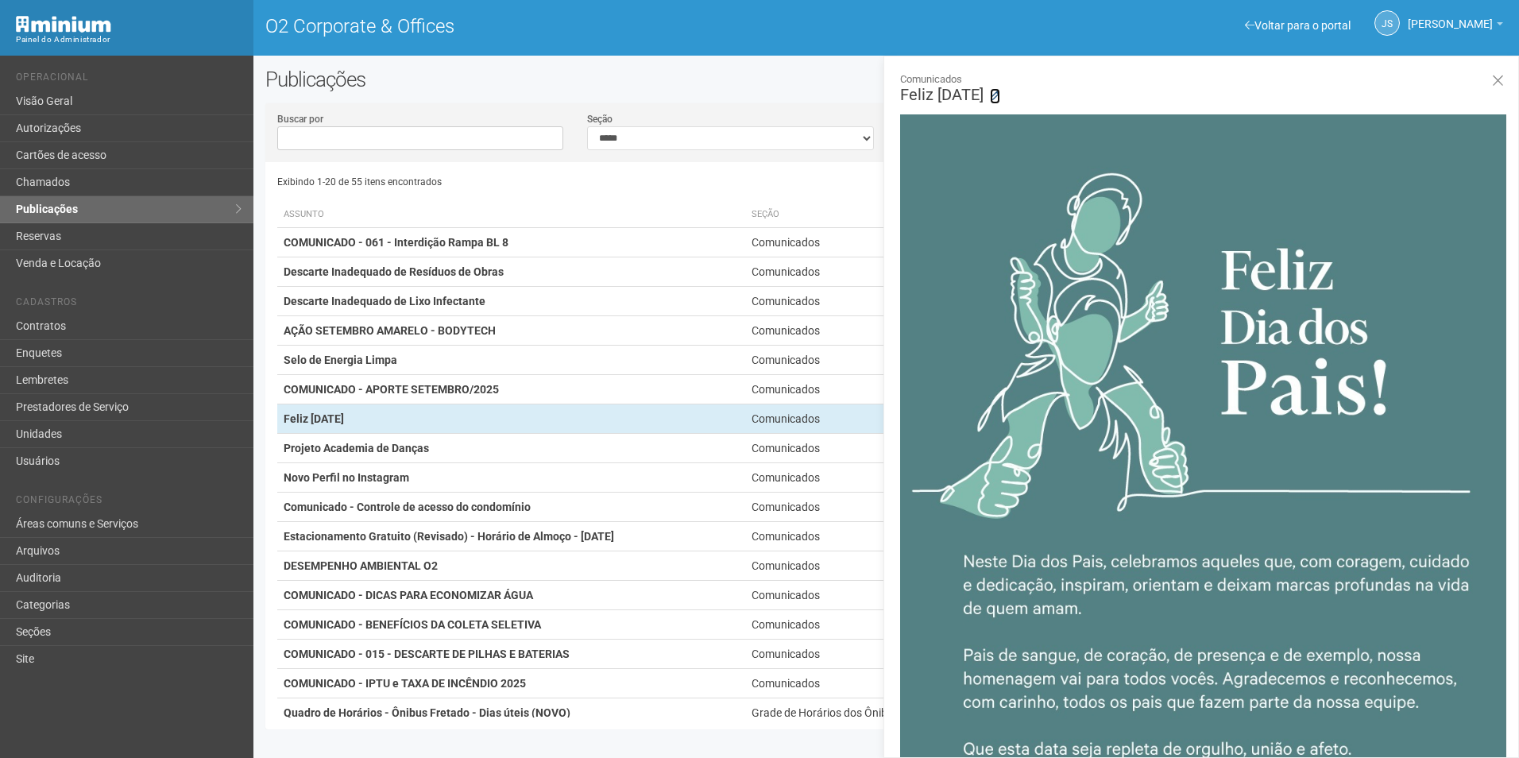
click at [1000, 95] on icon at bounding box center [995, 96] width 10 height 10
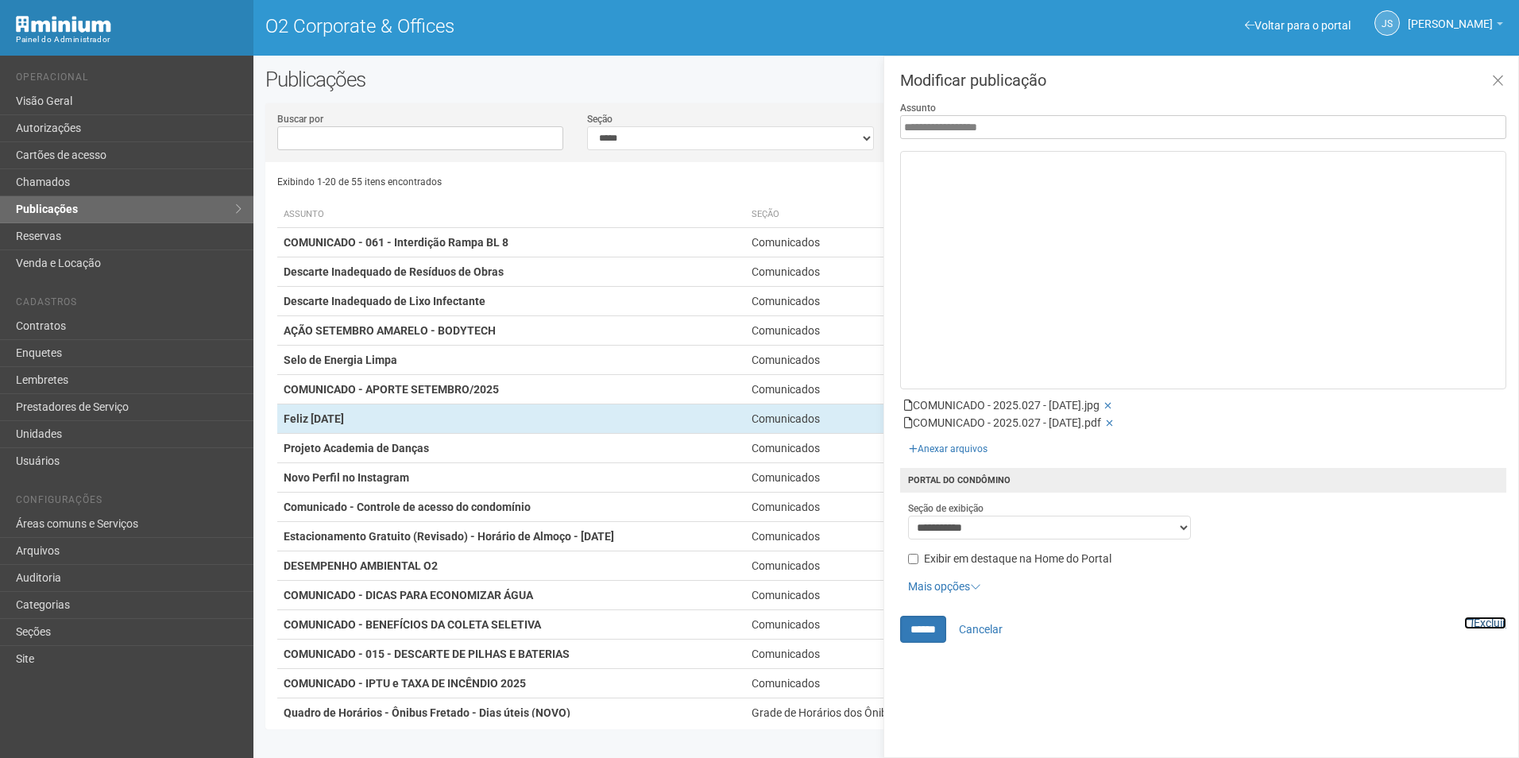
drag, startPoint x: 1479, startPoint y: 620, endPoint x: 826, endPoint y: 72, distance: 851.6
click at [1479, 622] on link "Excluir" at bounding box center [1485, 623] width 42 height 13
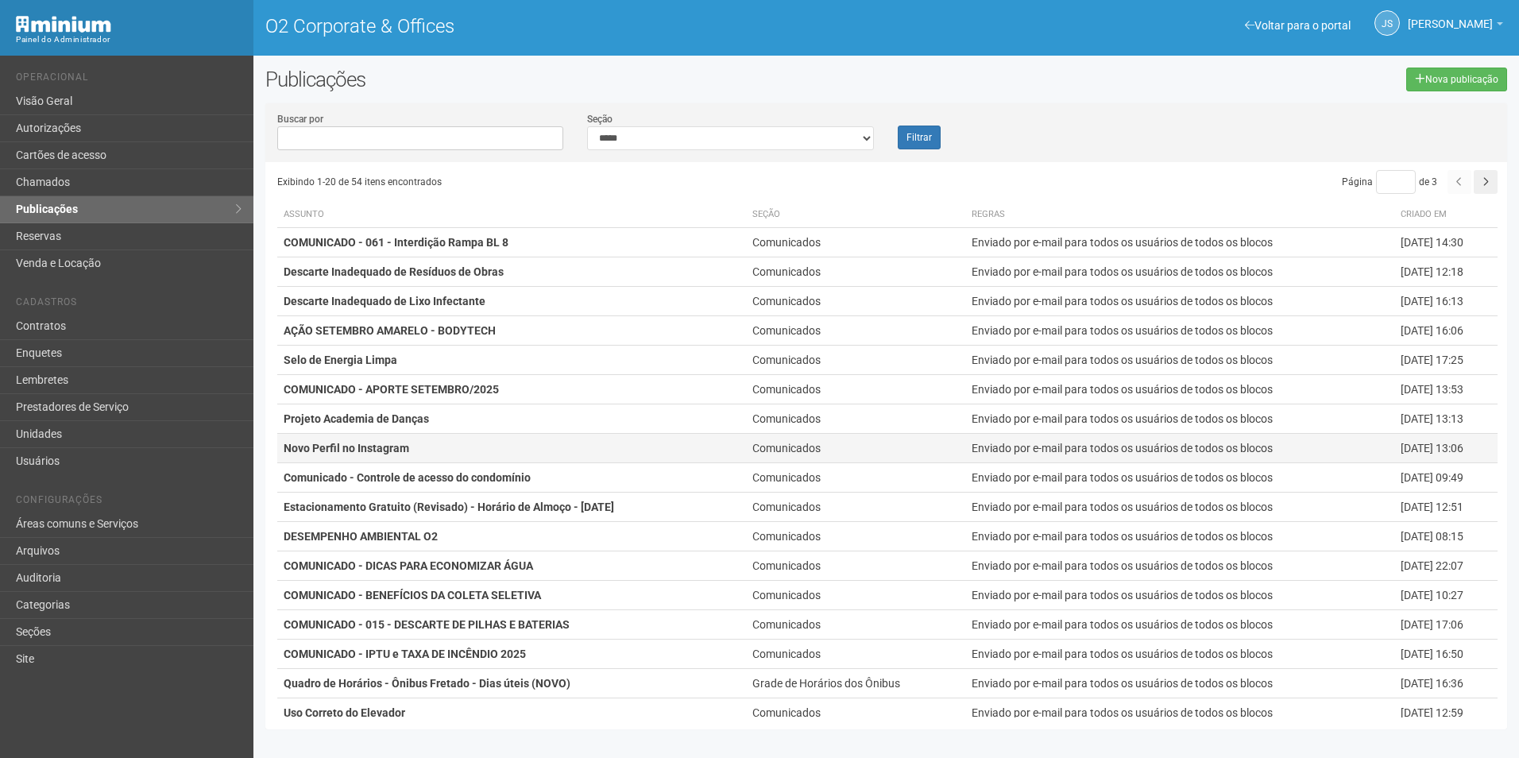
click at [439, 444] on td "Novo Perfil no Instagram" at bounding box center [511, 448] width 469 height 29
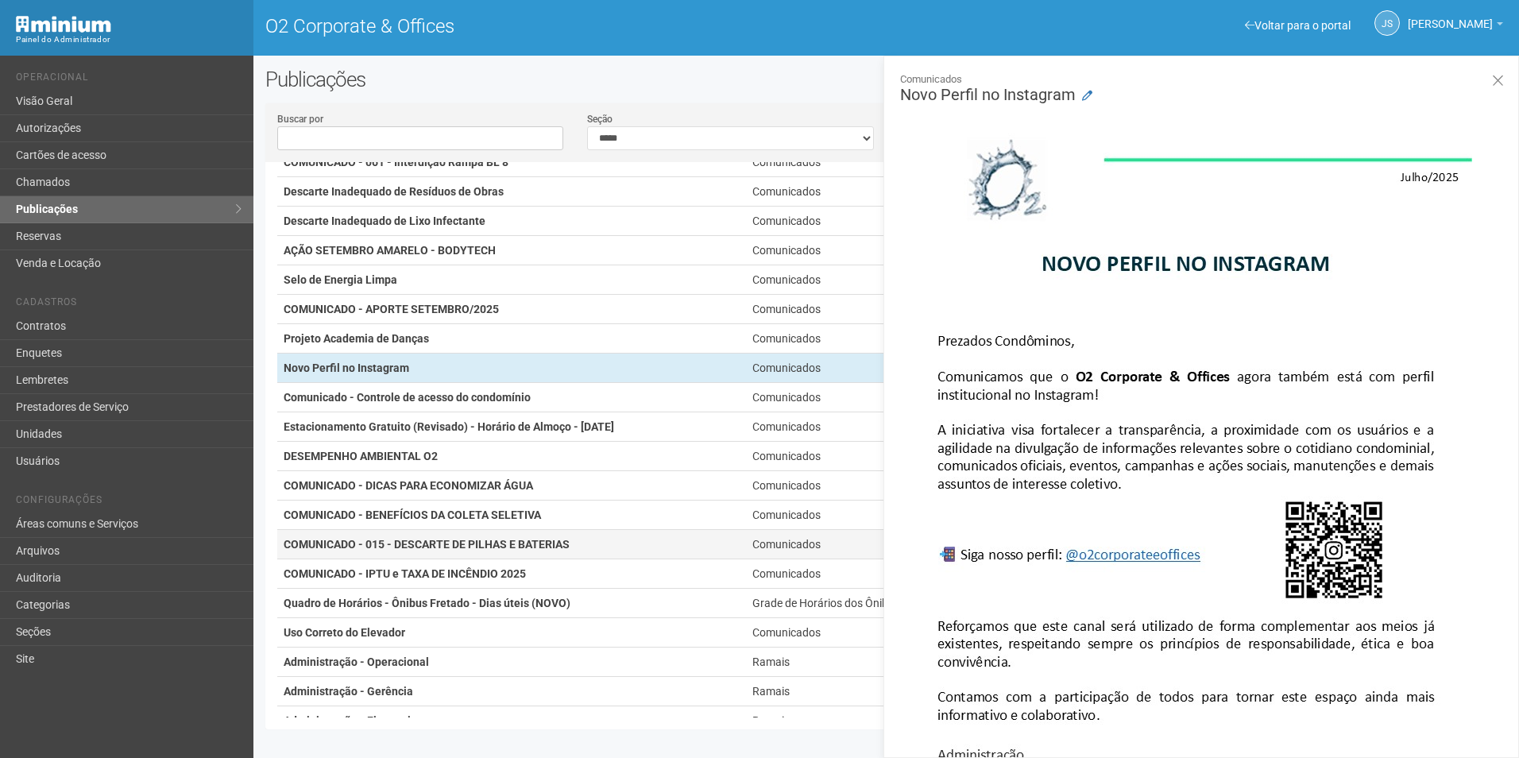
scroll to position [114, 0]
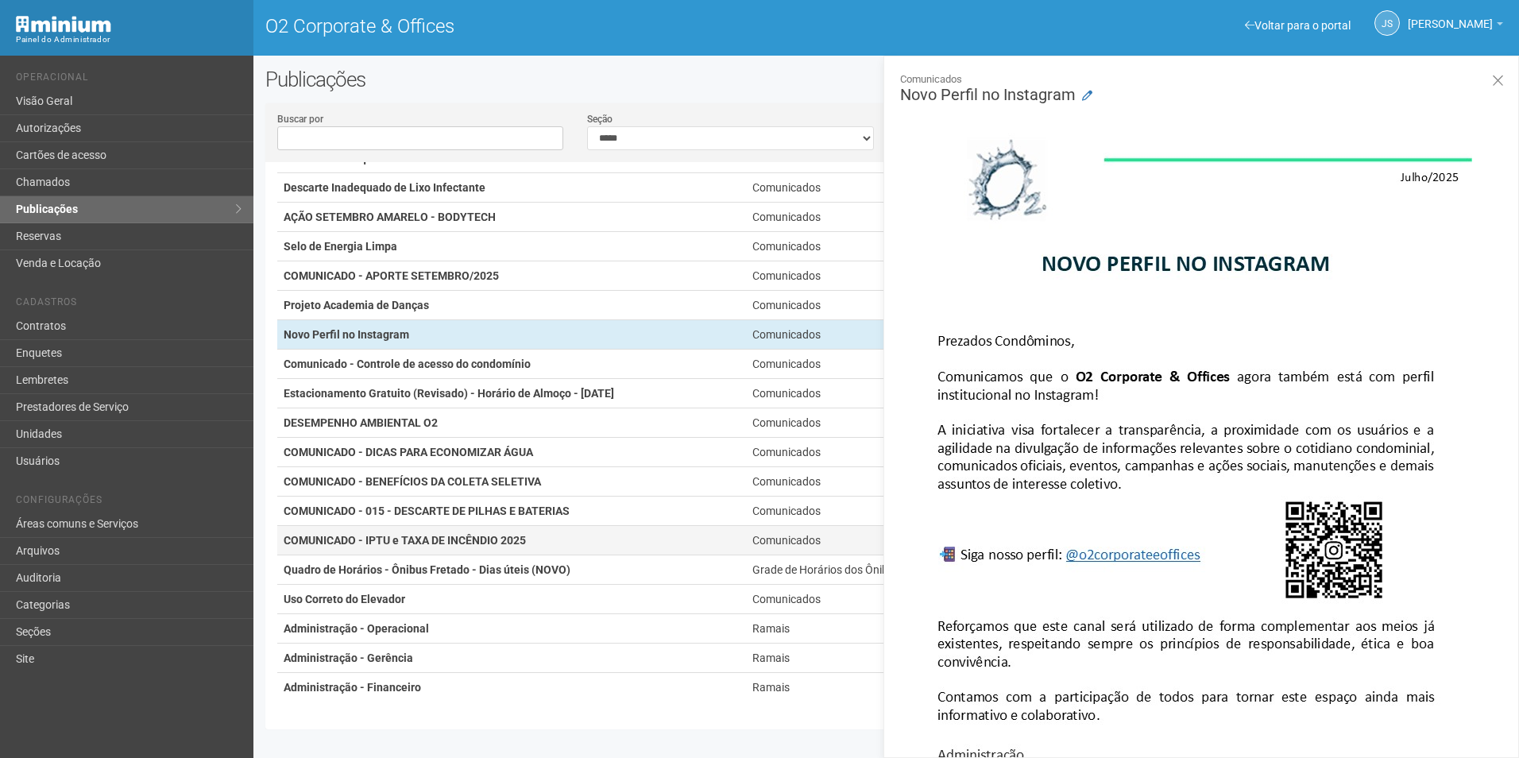
click at [471, 539] on strong "COMUNICADO - IPTU e TAXA DE INCÊNDIO 2025" at bounding box center [405, 540] width 242 height 13
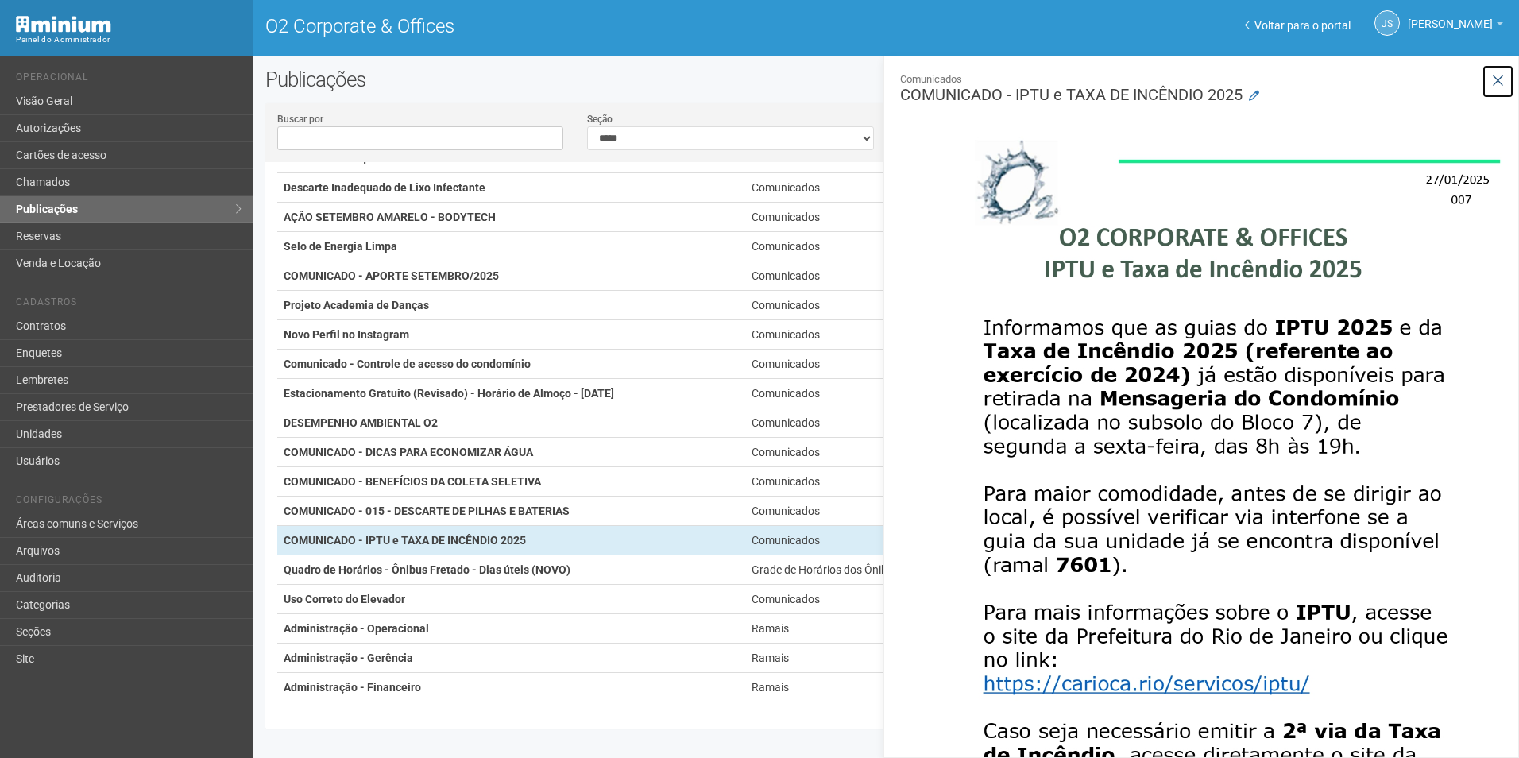
click at [1495, 83] on icon at bounding box center [1498, 81] width 12 height 16
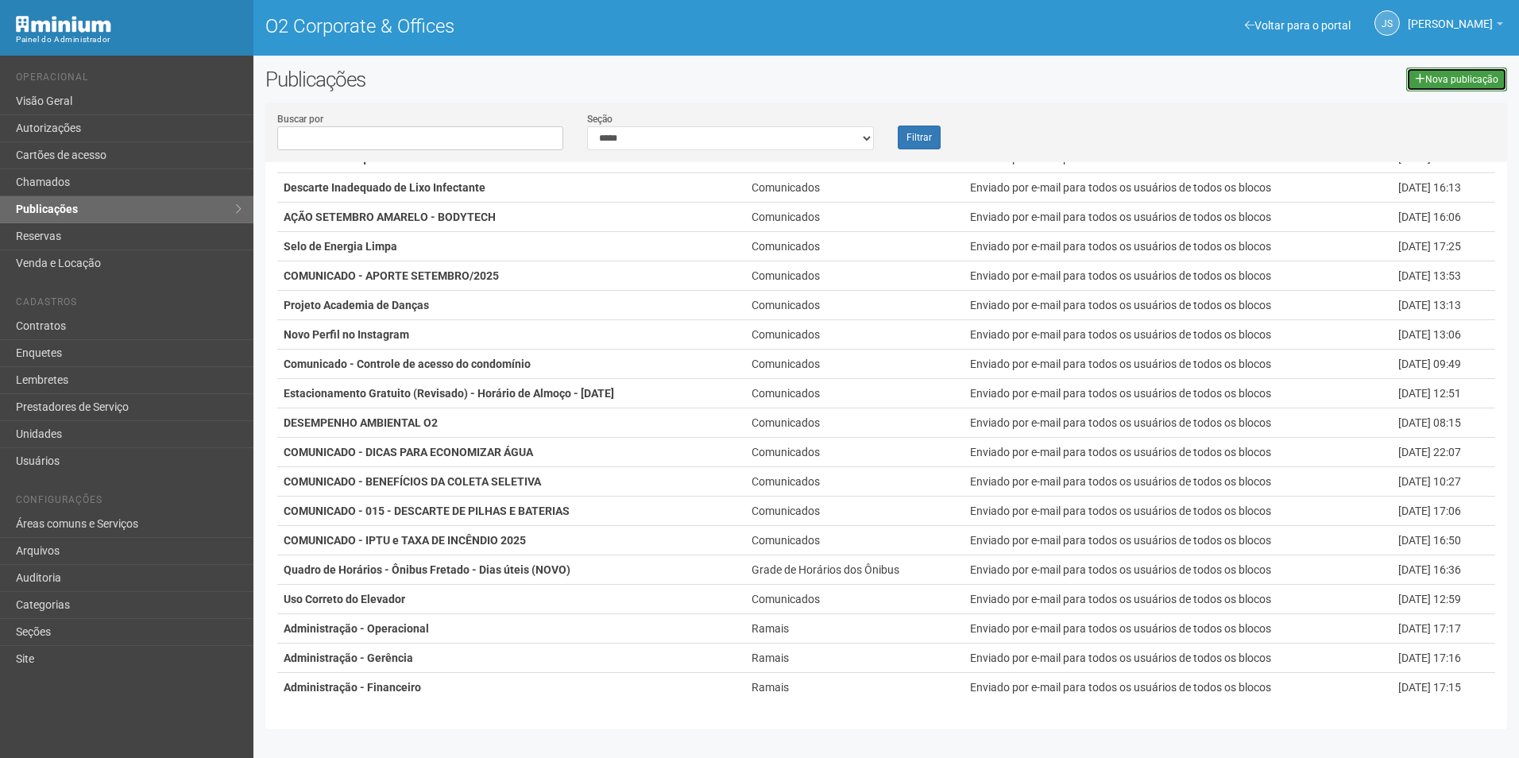
click at [1467, 90] on link "Nova publicação" at bounding box center [1456, 80] width 101 height 24
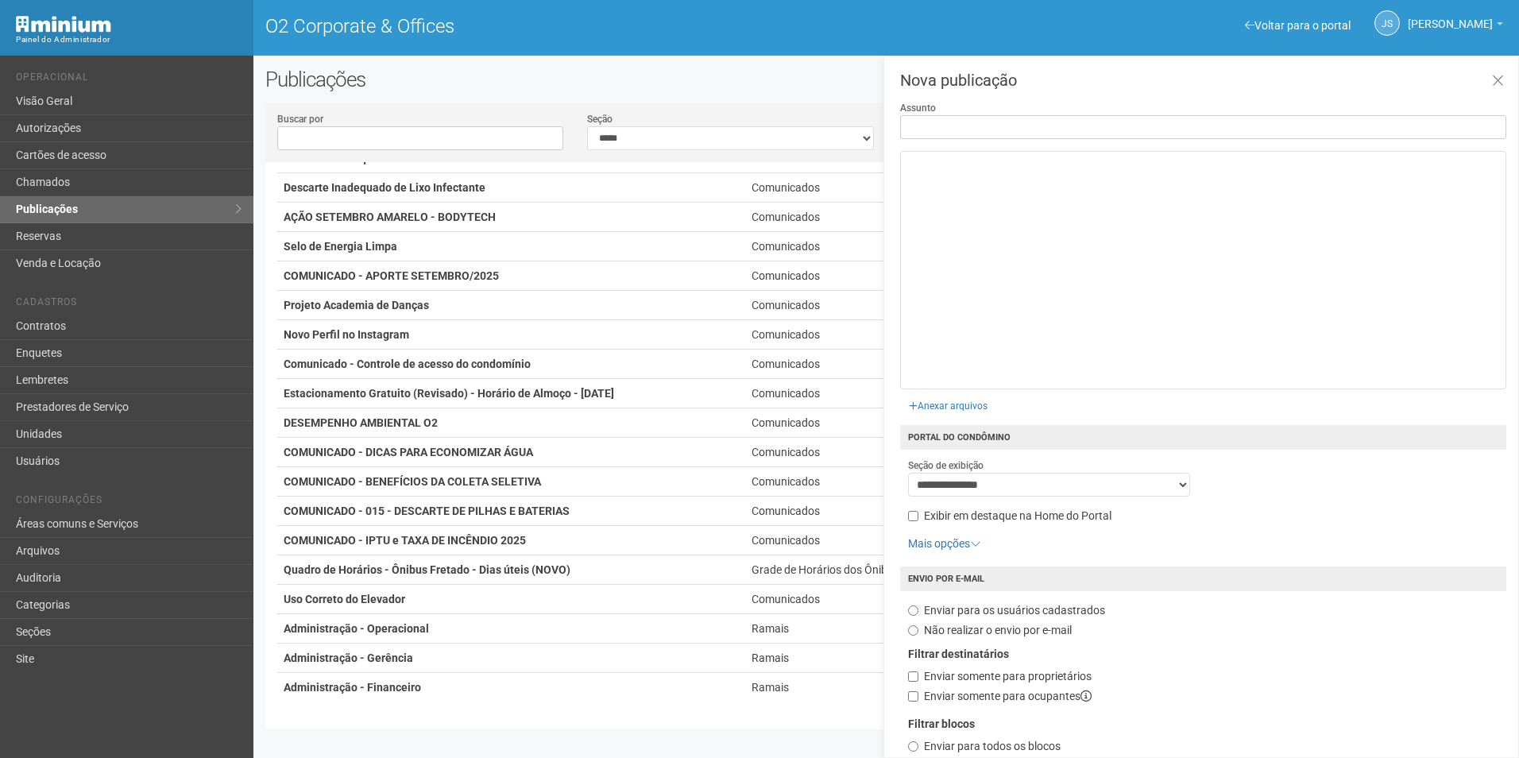
click at [992, 125] on input "Assunto" at bounding box center [1203, 127] width 606 height 24
type input "**********"
click at [961, 411] on input "file" at bounding box center [768, 404] width 459 height 32
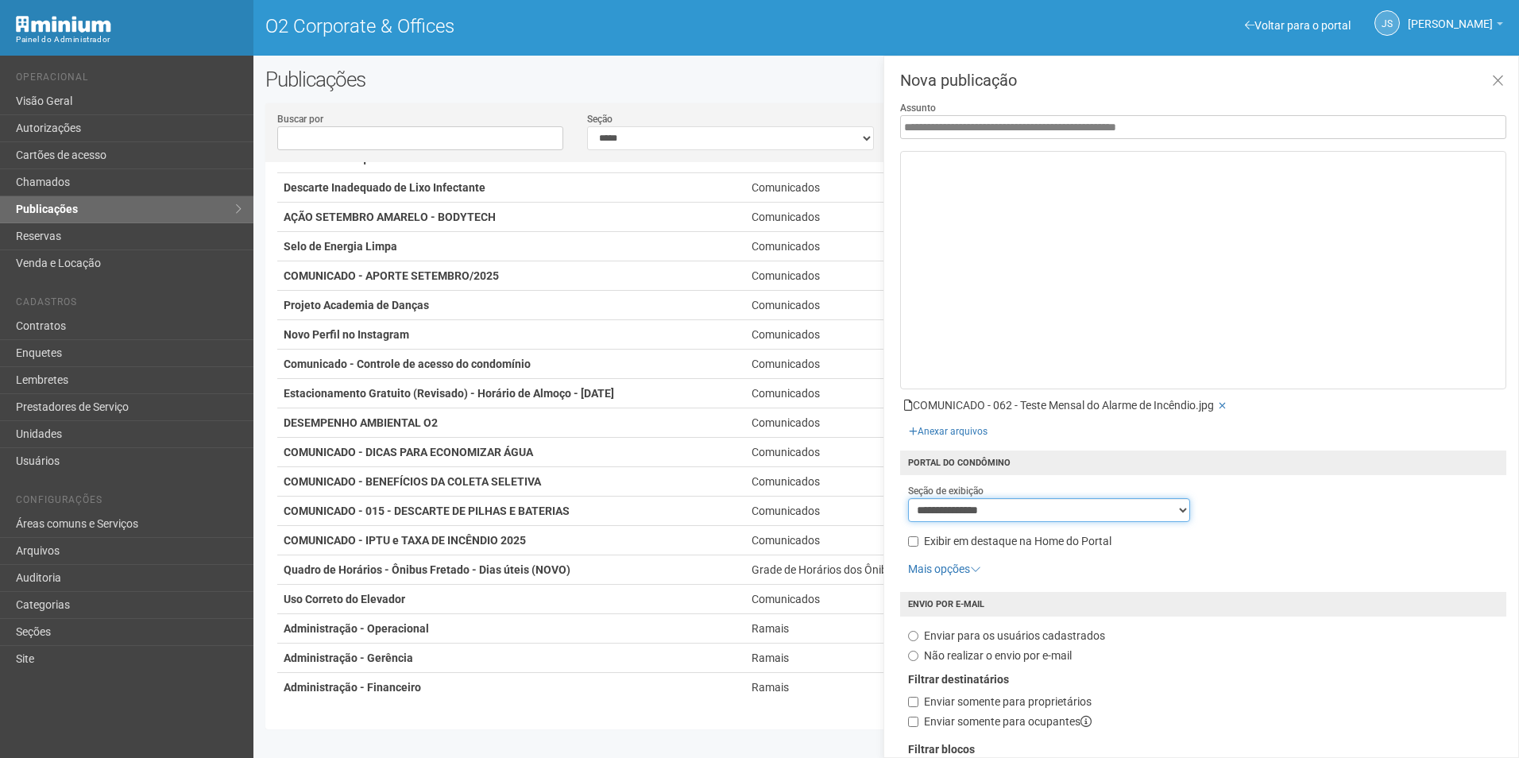
click at [1009, 513] on select "**********" at bounding box center [1049, 510] width 282 height 24
select select "**********"
click at [908, 498] on select "**********" at bounding box center [1049, 510] width 282 height 24
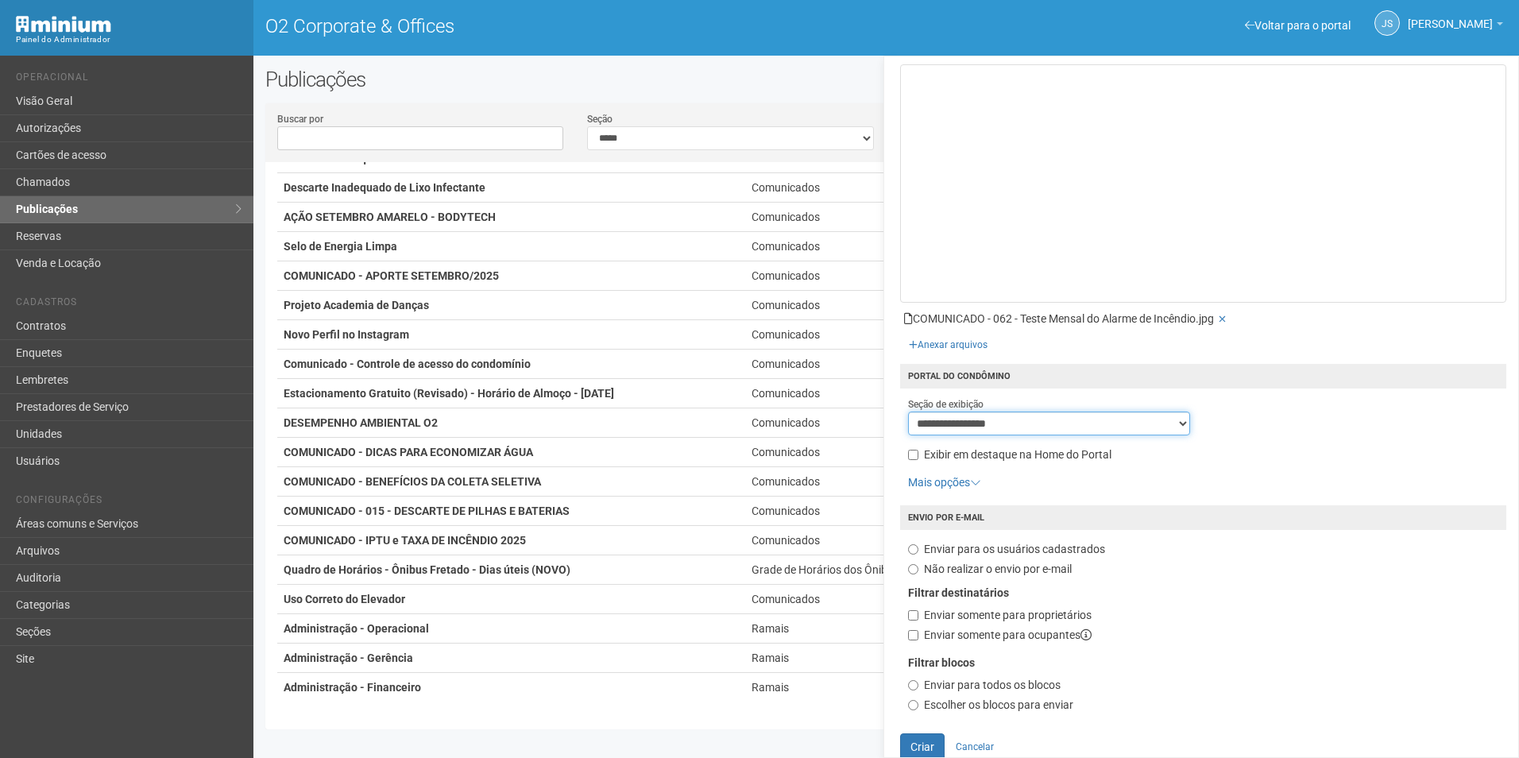
scroll to position [88, 0]
click at [929, 741] on button "Criar" at bounding box center [922, 745] width 44 height 27
